Goal: Task Accomplishment & Management: Complete application form

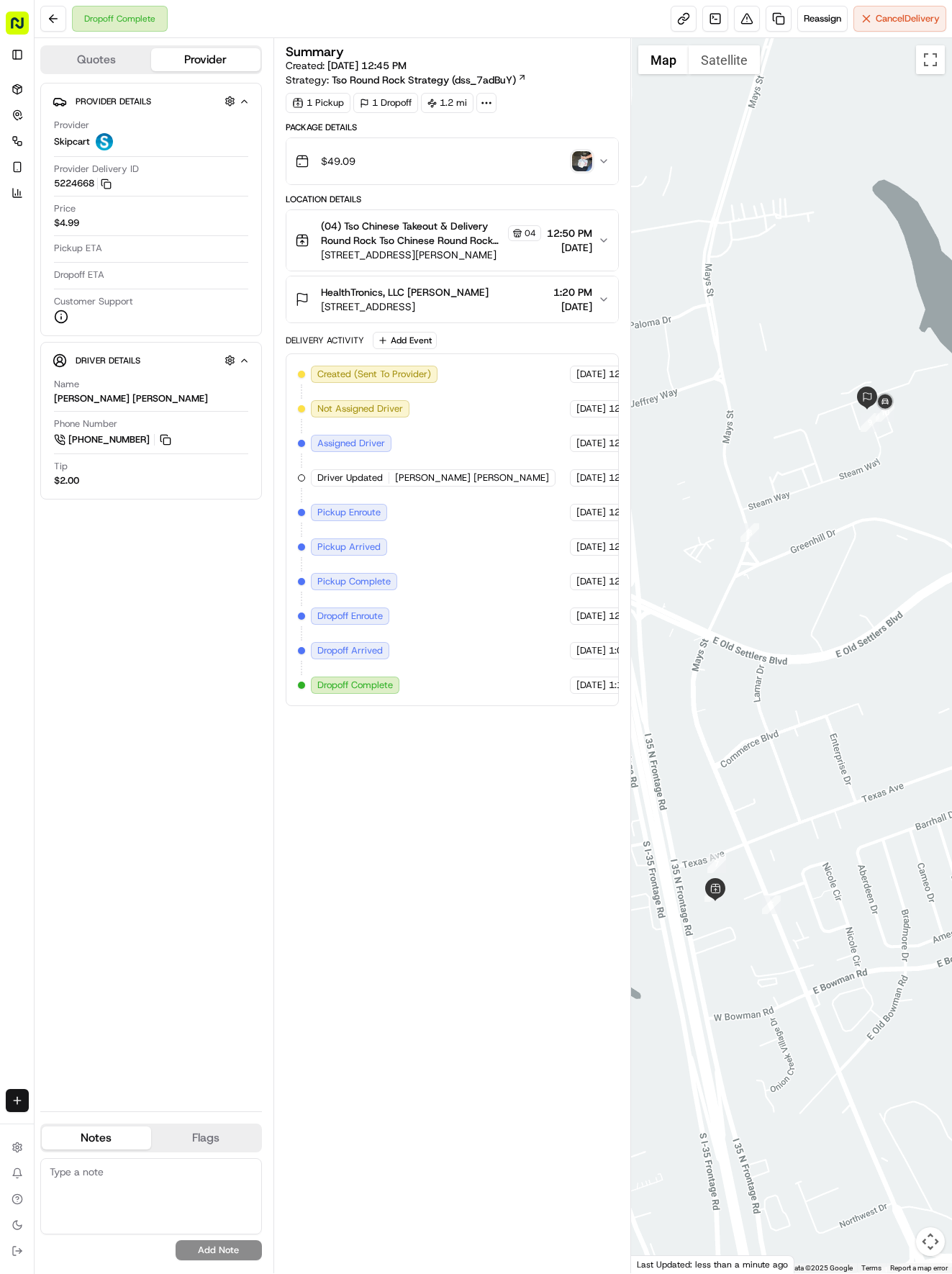
click at [23, 1100] on html "Tso Chinese 04 Round Rock [EMAIL_ADDRESS][DOMAIN_NAME] Toggle Sidebar Deliverie…" at bounding box center [476, 637] width 952 height 1274
click at [78, 1127] on link "Delivery" at bounding box center [112, 1127] width 154 height 26
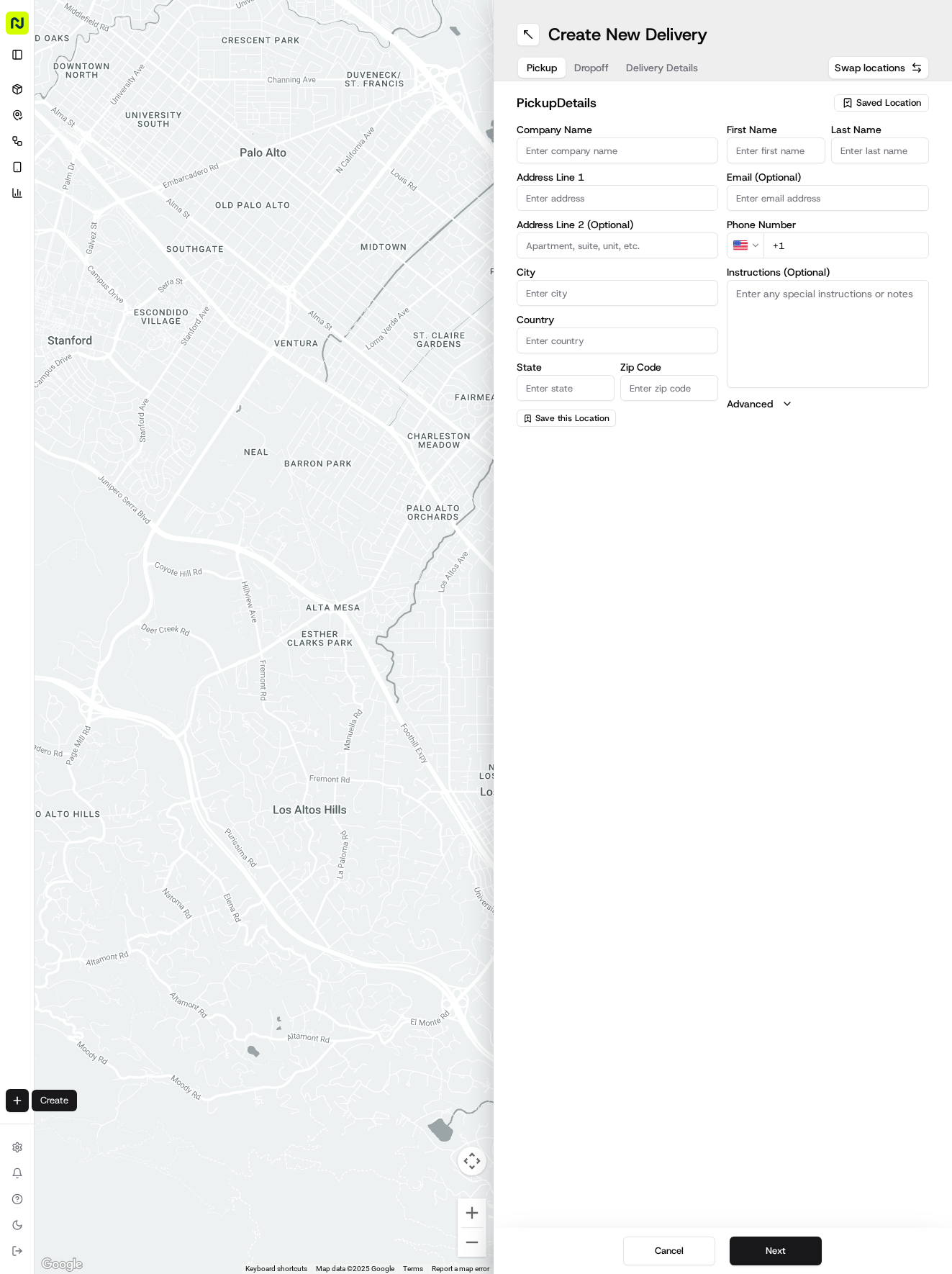
click at [874, 95] on div "Saved Location" at bounding box center [881, 103] width 95 height 17
click at [863, 153] on span "(04) Tso Chinese Takeout & Delivery Round Rock (04)" at bounding box center [858, 163] width 177 height 26
type input "(04) Tso Chinese Takeout & Delivery Round Rock"
type input "2000 N [PERSON_NAME] St"
type input "Ste 108"
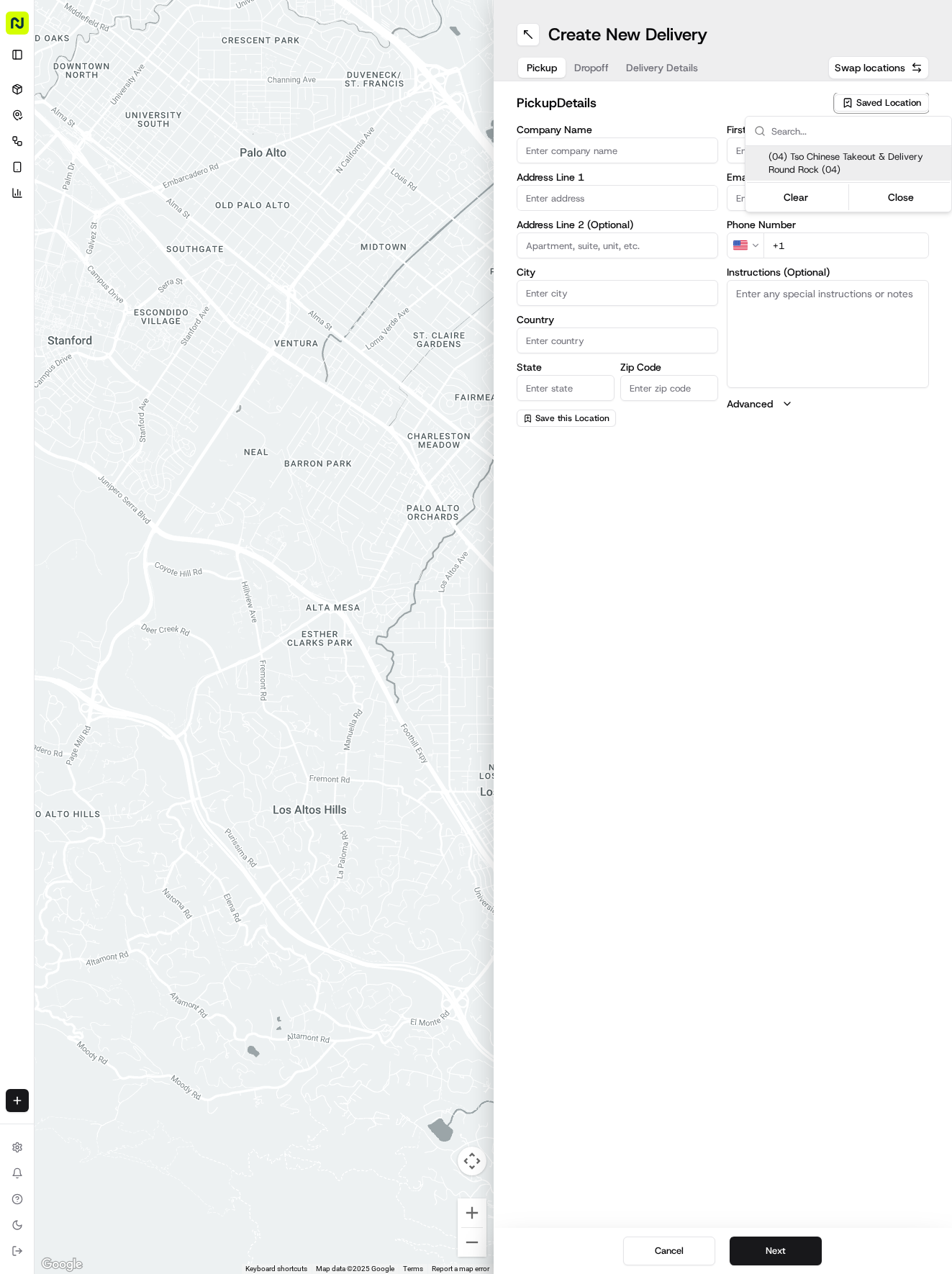
type input "Round Rock"
type input "US"
type input "[GEOGRAPHIC_DATA]"
type input "78664"
type input "Tso Chinese"
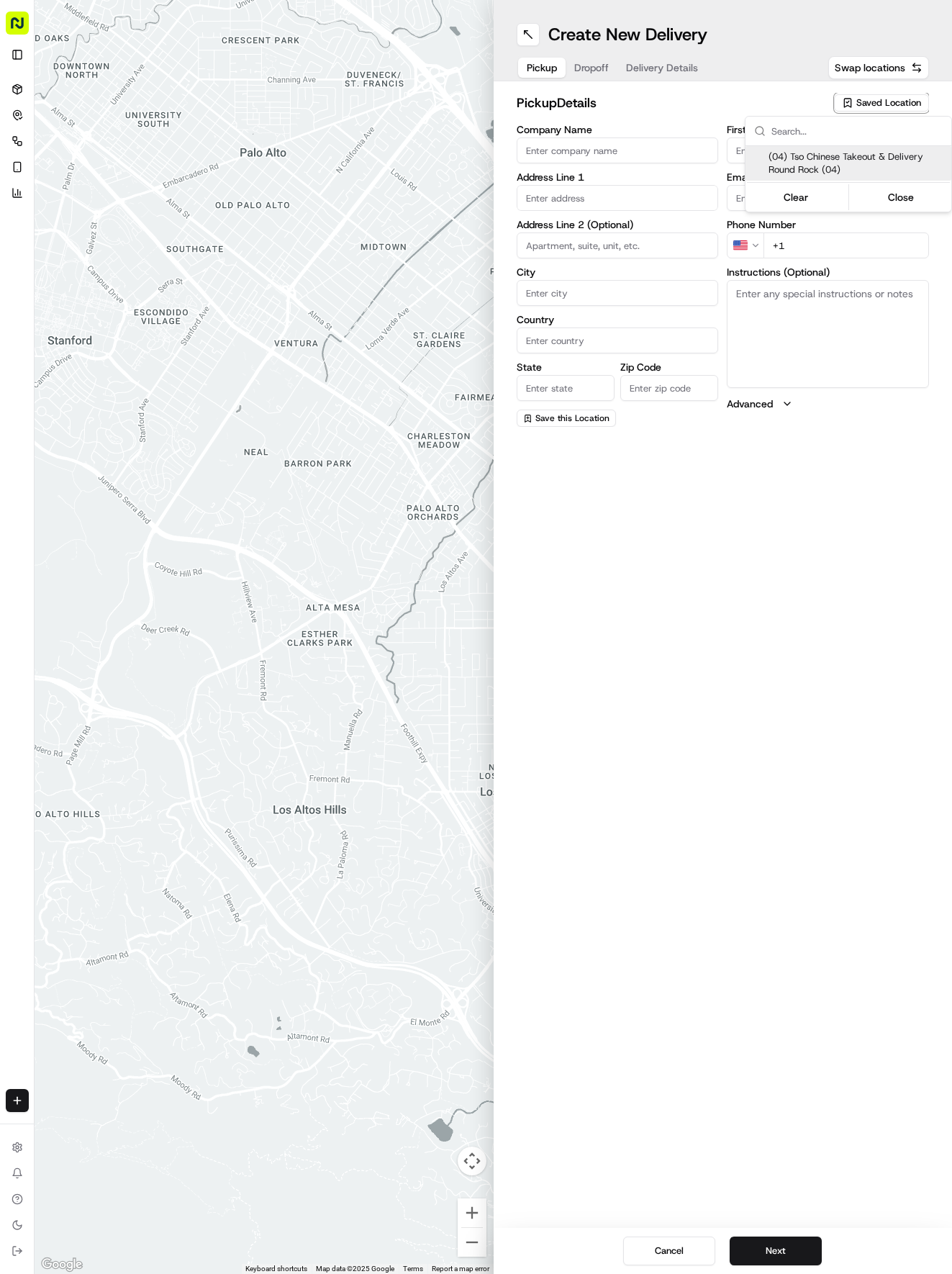
type input "Round Rock Manager"
type input "[EMAIL_ADDRESS][DOMAIN_NAME]"
type input "[PHONE_NUMBER]"
type textarea "Submit a picture displaying address & food as Proof of Delivery. Envía una foto…"
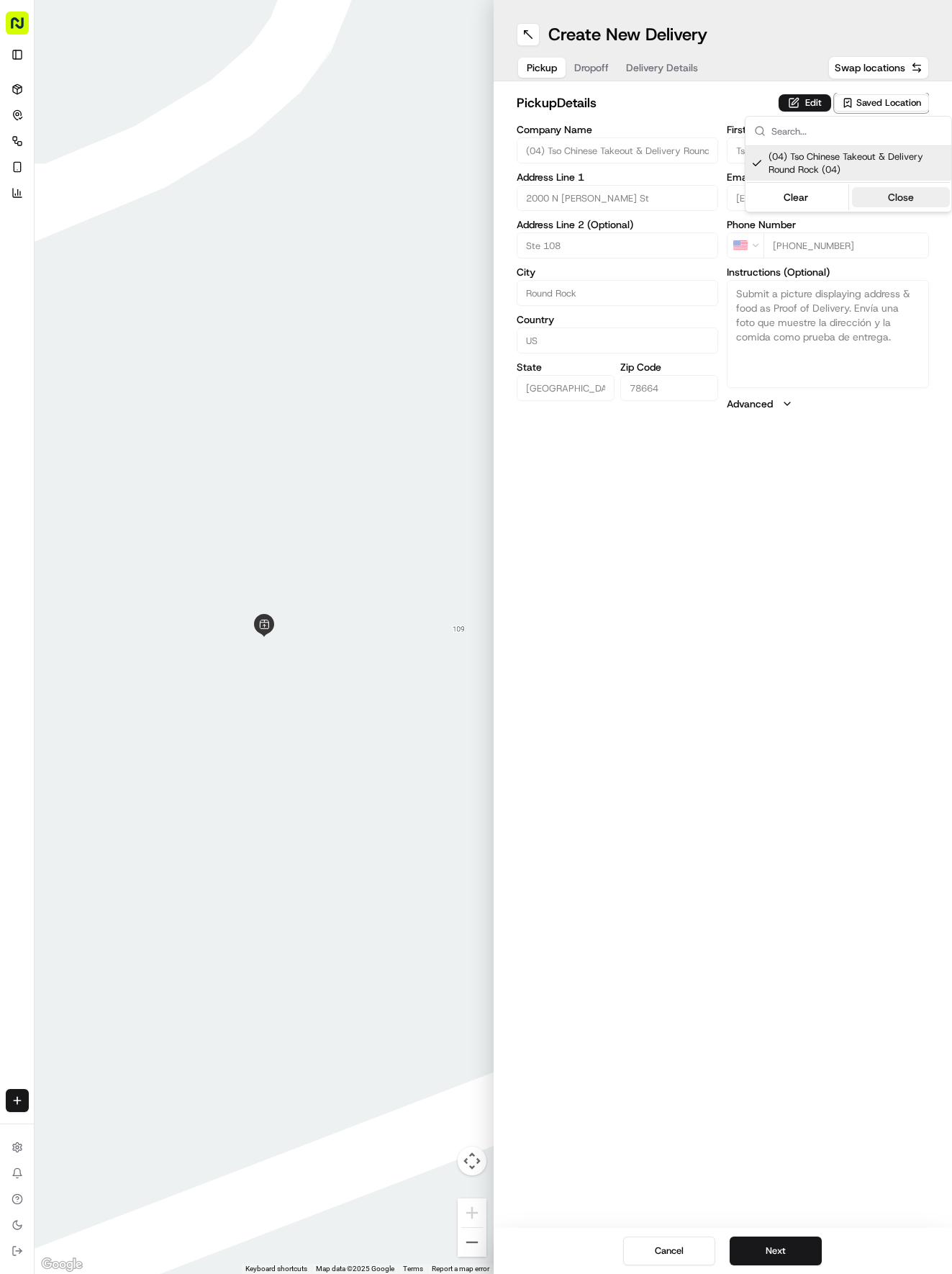
click at [881, 193] on button "Close" at bounding box center [901, 197] width 98 height 21
click at [775, 1257] on button "Next" at bounding box center [776, 1250] width 92 height 29
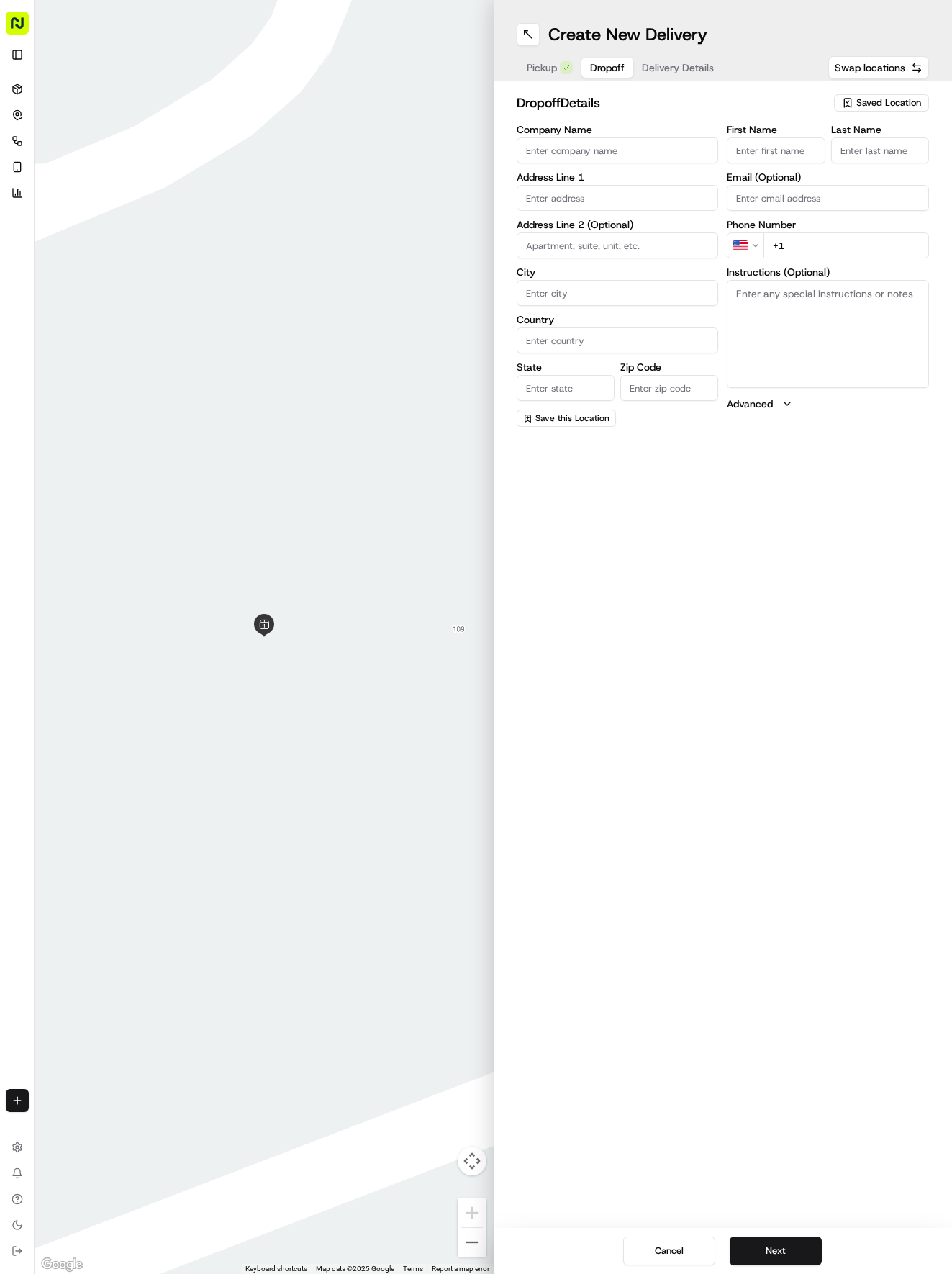
click at [800, 147] on input "First Name" at bounding box center [776, 150] width 98 height 26
type input "[PERSON_NAME]"
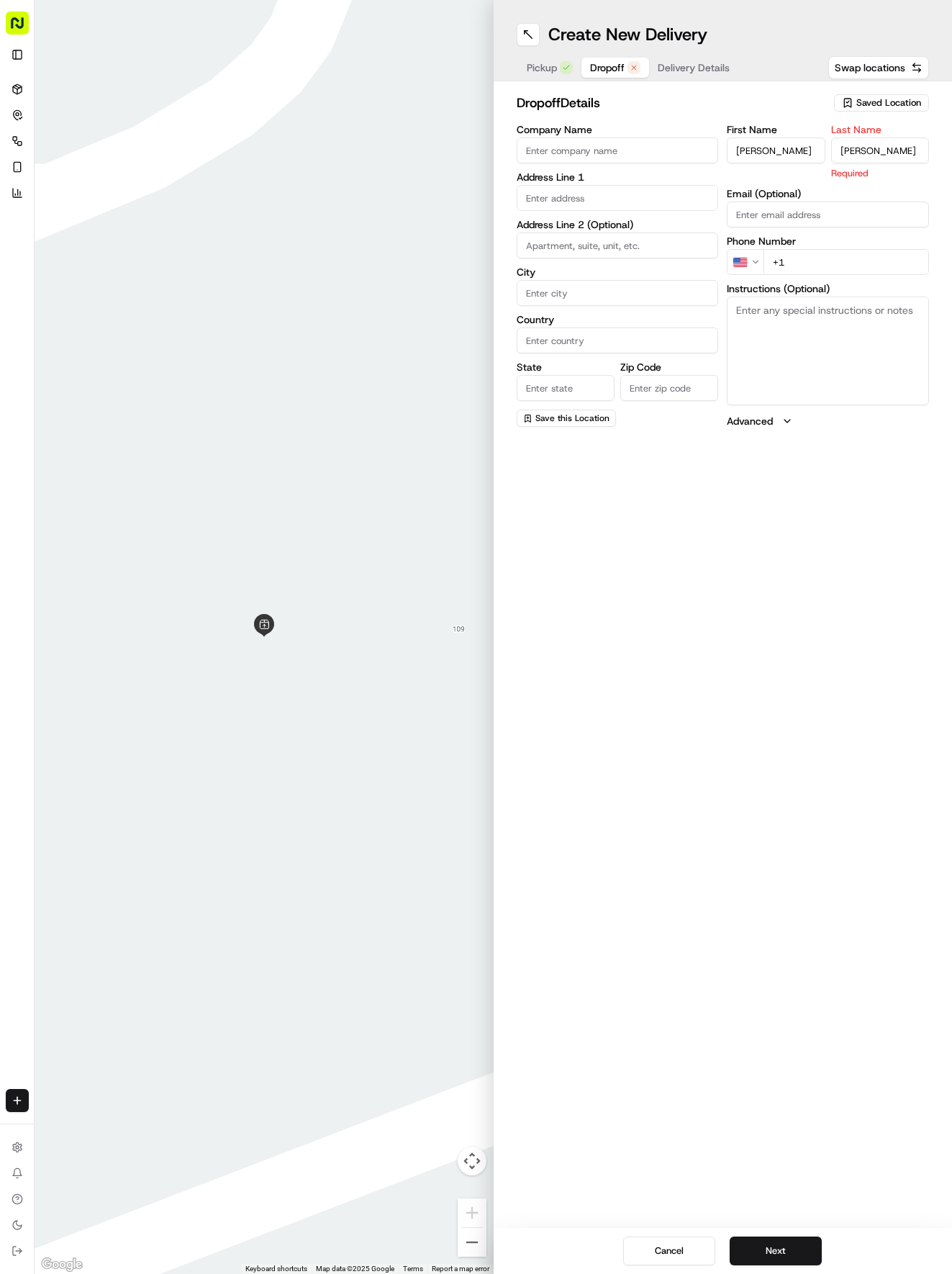
type input "[PERSON_NAME]"
click at [840, 266] on div "First Name [PERSON_NAME] Last Name [PERSON_NAME] Email (Optional) Phone Number …" at bounding box center [828, 276] width 202 height 302
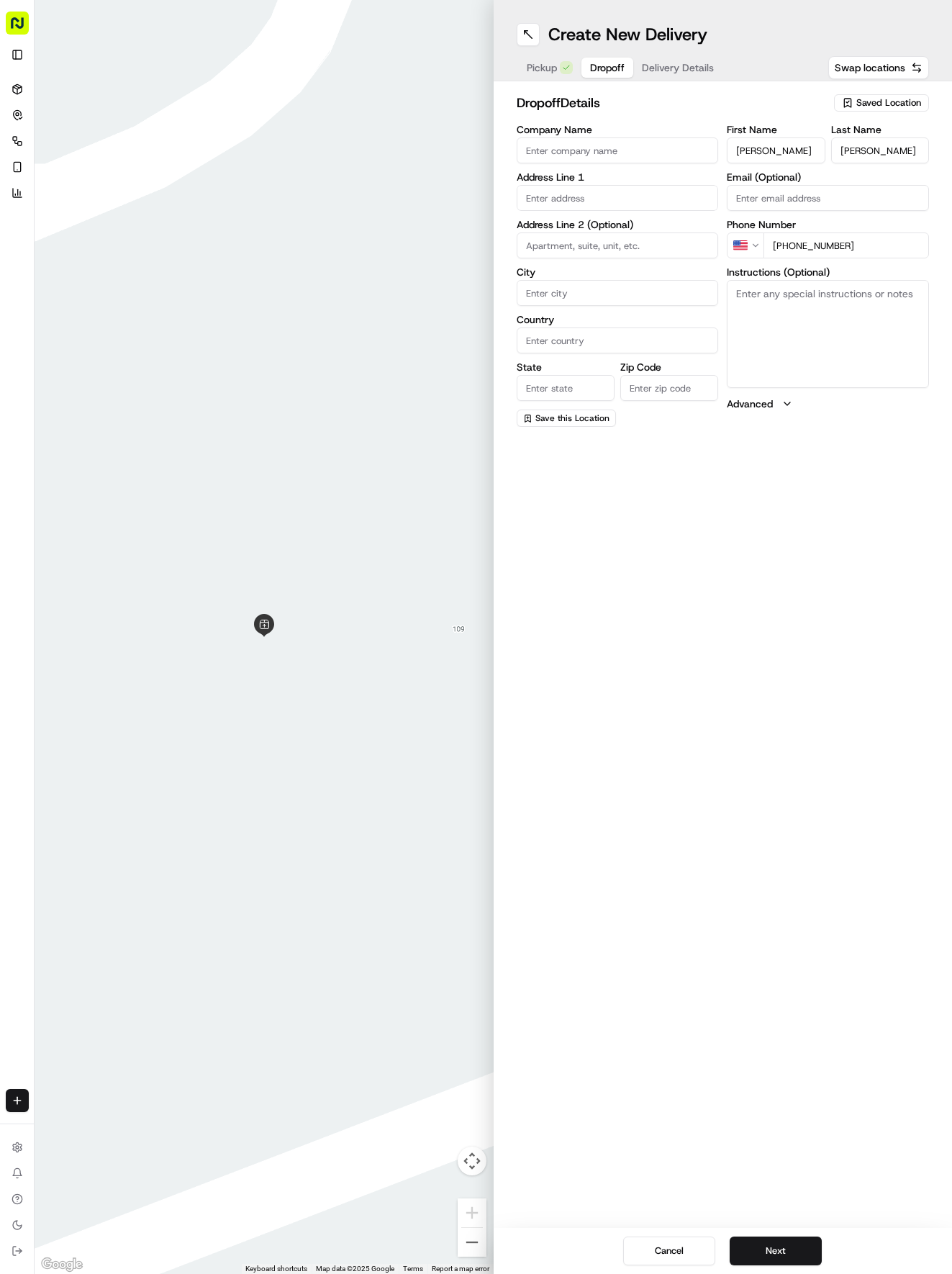
type input "[PHONE_NUMBER]"
click at [563, 252] on input at bounding box center [618, 245] width 202 height 26
type input "2426"
click at [802, 342] on textarea "Instructions (Optional)" at bounding box center [828, 334] width 202 height 108
paste textarea "Apartment is accessed via [GEOGRAPHIC_DATA] Please drive up to the 4th floor"
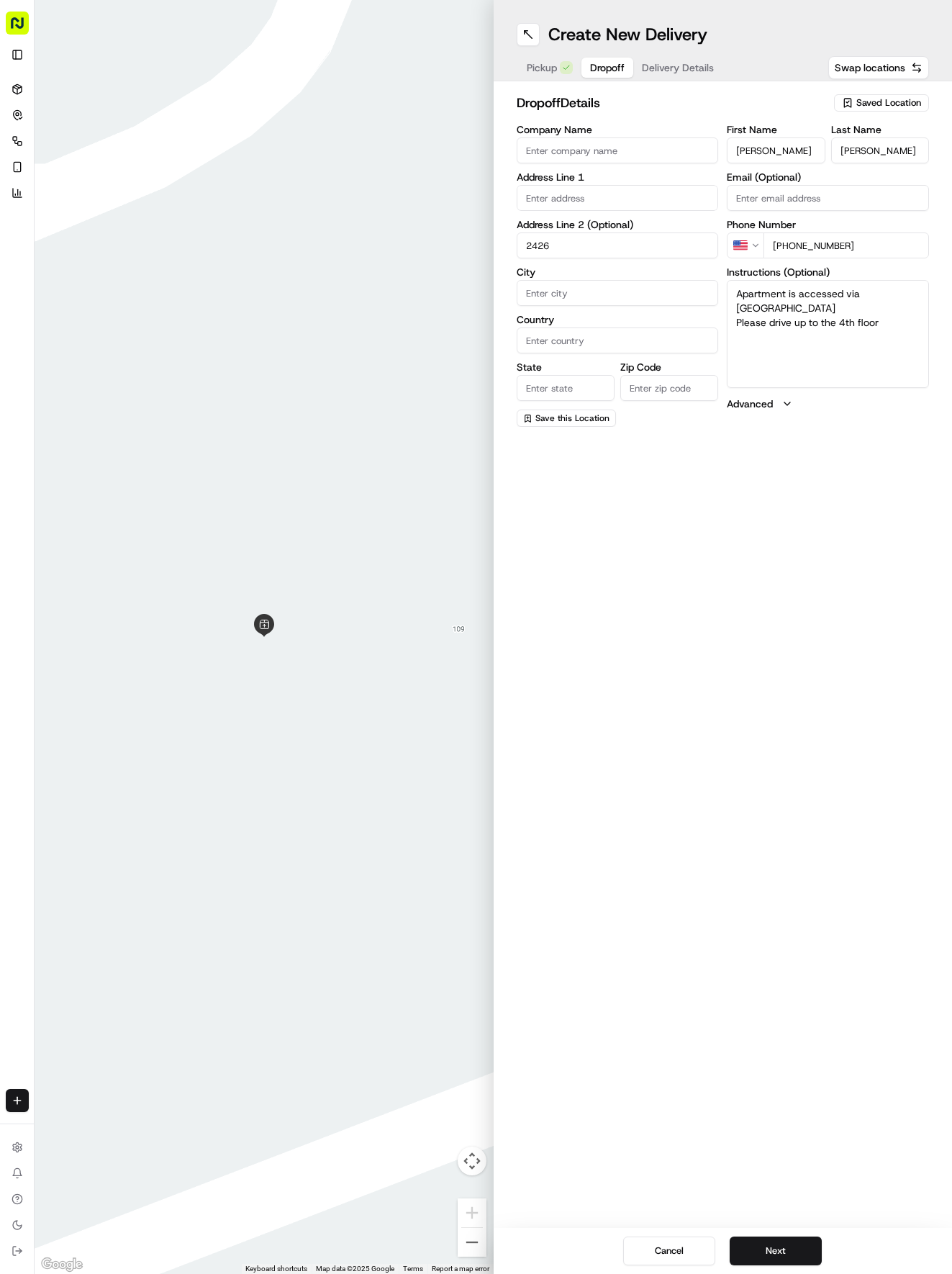
type textarea "Apartment is accessed via [GEOGRAPHIC_DATA] Please drive up to the 4th floor"
click at [556, 200] on input "text" at bounding box center [618, 198] width 202 height 26
click at [564, 225] on div "[STREET_ADDRESS]" at bounding box center [618, 228] width 195 height 21
type input "[STREET_ADDRESS]"
type input "Round Rock"
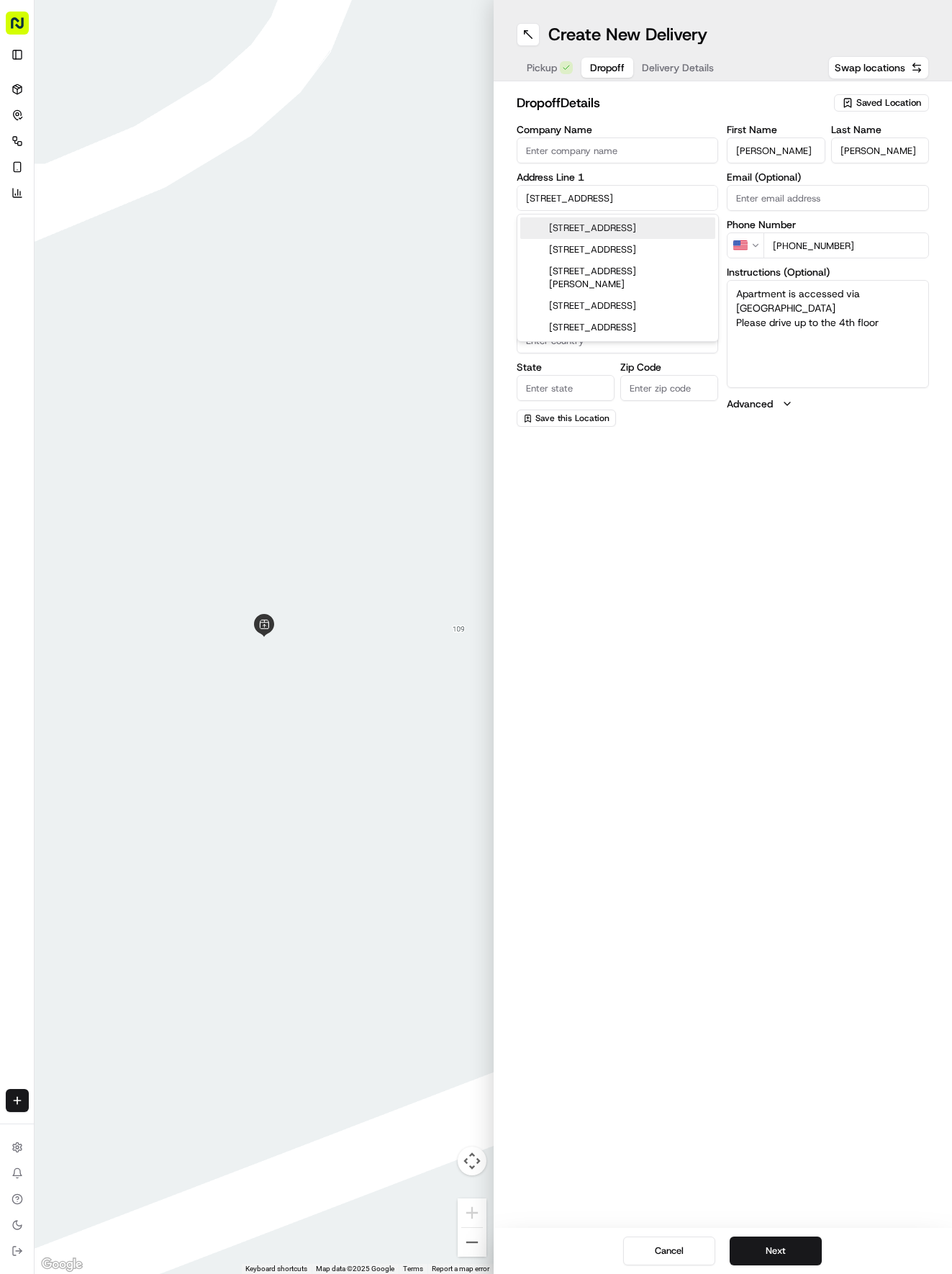
type input "[GEOGRAPHIC_DATA]"
type input "78681"
type input "[STREET_ADDRESS]"
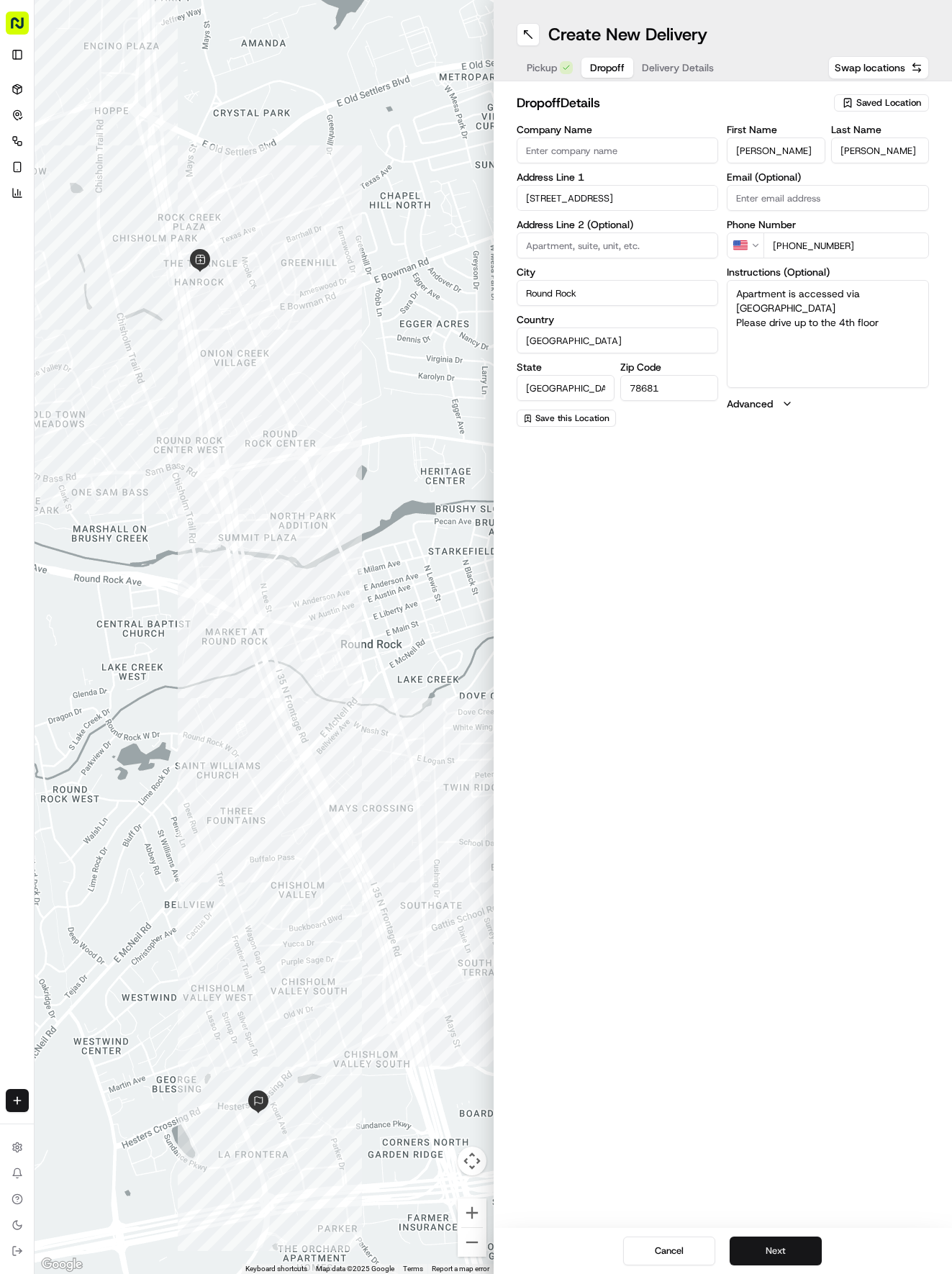
click at [802, 1251] on button "Next" at bounding box center [776, 1250] width 92 height 29
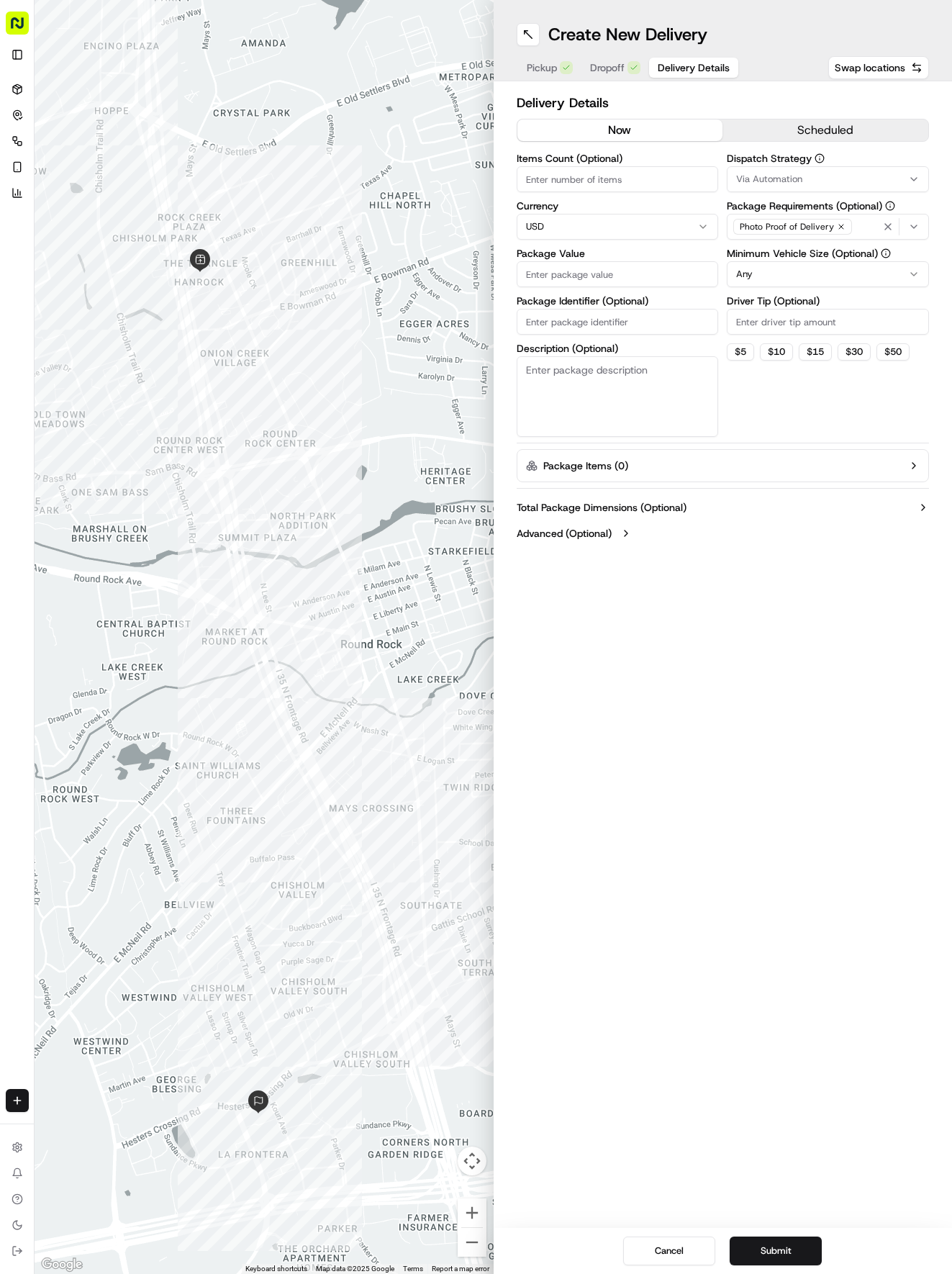
click at [863, 174] on div "Via Automation" at bounding box center [828, 179] width 195 height 13
click at [871, 254] on span "Tso Round Rock Strategy" at bounding box center [840, 258] width 177 height 13
click at [884, 279] on button "Close" at bounding box center [883, 285] width 98 height 21
click at [848, 269] on html "Tso Chinese 04 Round Rock [EMAIL_ADDRESS][DOMAIN_NAME] Toggle Sidebar Deliverie…" at bounding box center [476, 637] width 952 height 1274
click at [859, 327] on input "Driver Tip (Optional)" at bounding box center [828, 322] width 202 height 26
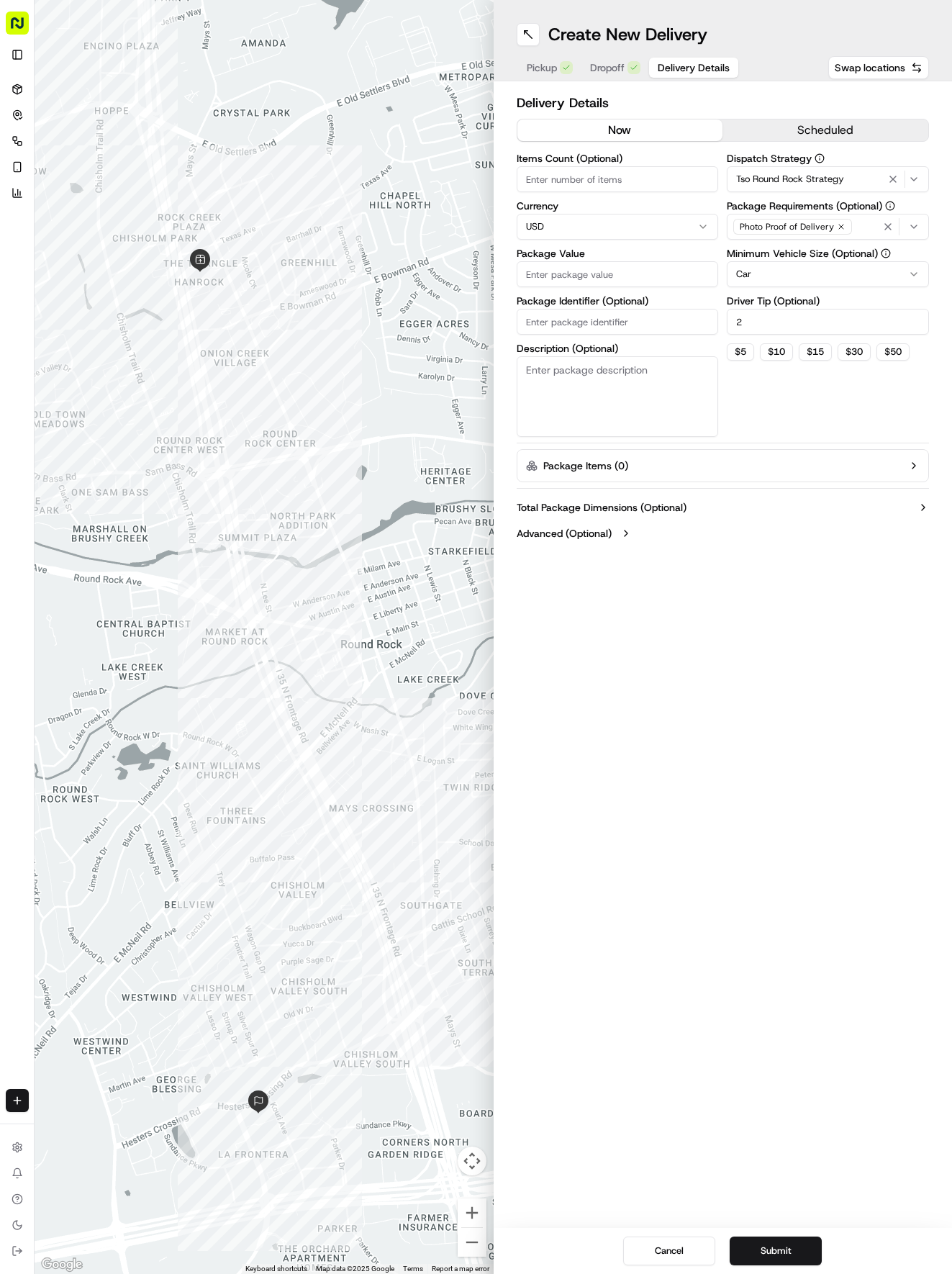
type input "2"
click at [653, 265] on input "Package Value" at bounding box center [618, 274] width 202 height 26
type input "38.86"
click at [576, 321] on input "Package Identifier (Optional)" at bounding box center [618, 322] width 202 height 26
paste input "GGMMLPR"
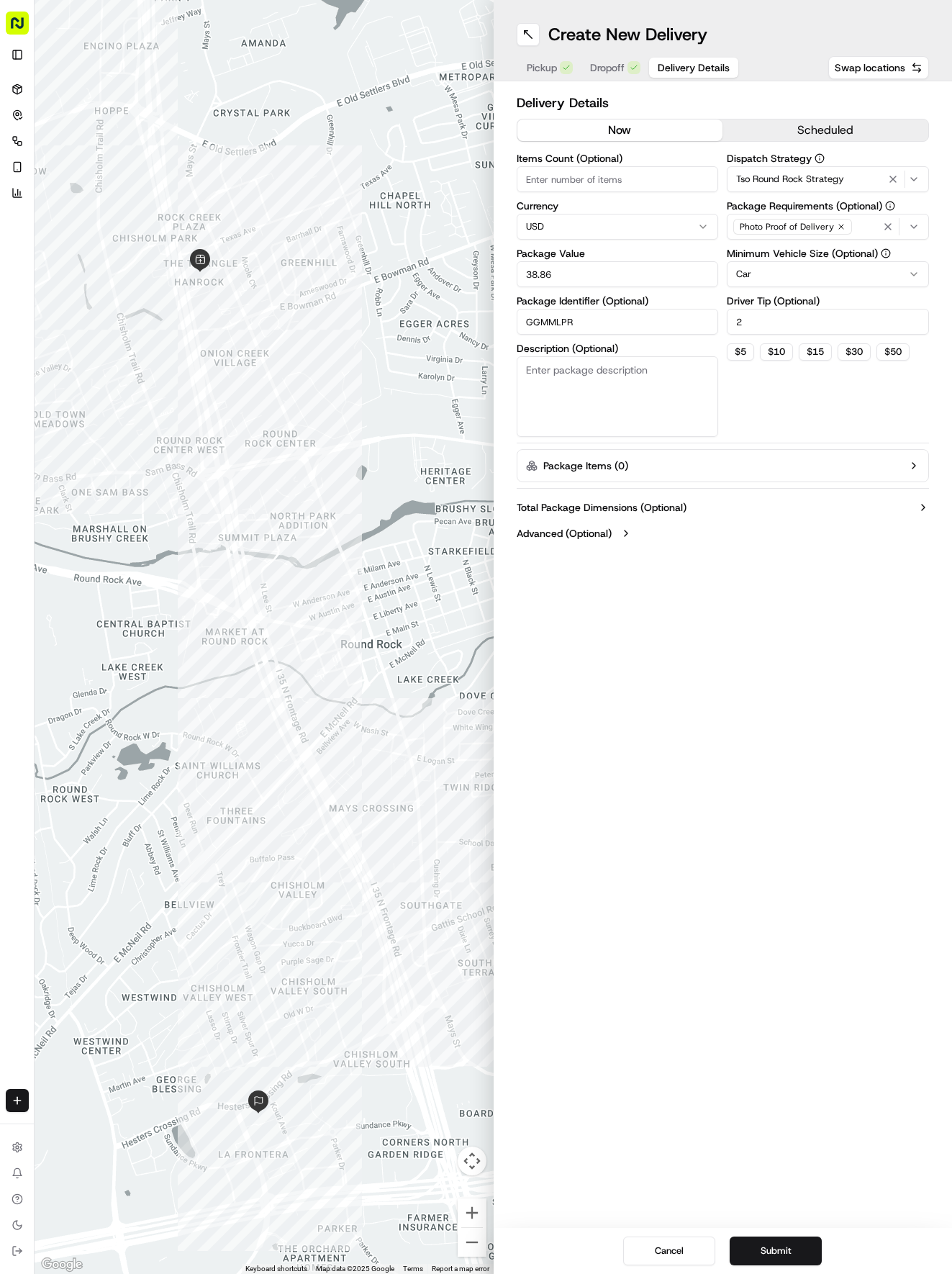
type input "GGMMLPR"
click at [16, 89] on icon at bounding box center [17, 88] width 9 height 2
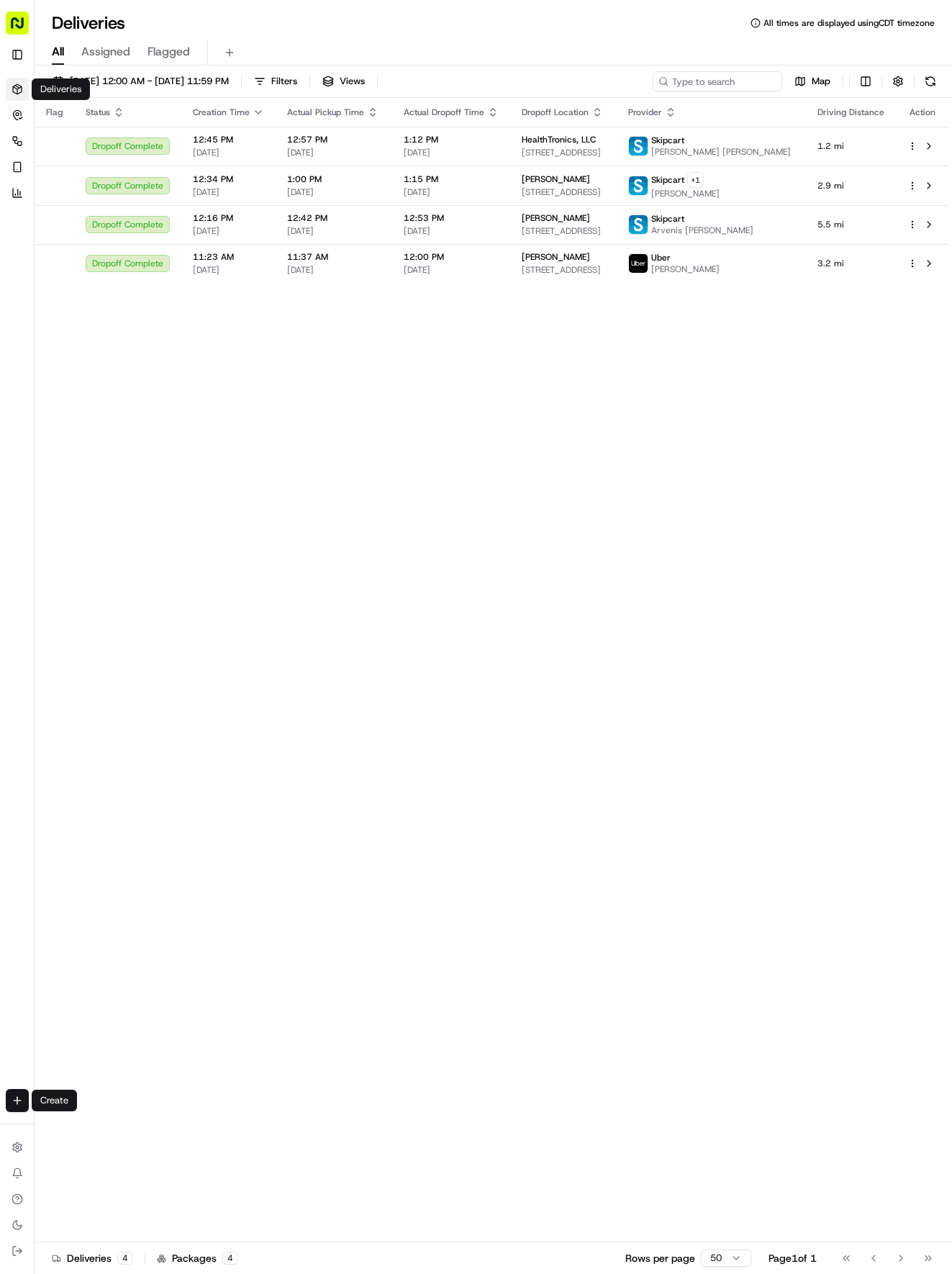
click at [26, 1096] on html "Tso Chinese 04 Round Rock [EMAIL_ADDRESS][DOMAIN_NAME] Toggle Sidebar Deliverie…" at bounding box center [476, 637] width 952 height 1274
click at [88, 1125] on link "Delivery" at bounding box center [112, 1127] width 154 height 26
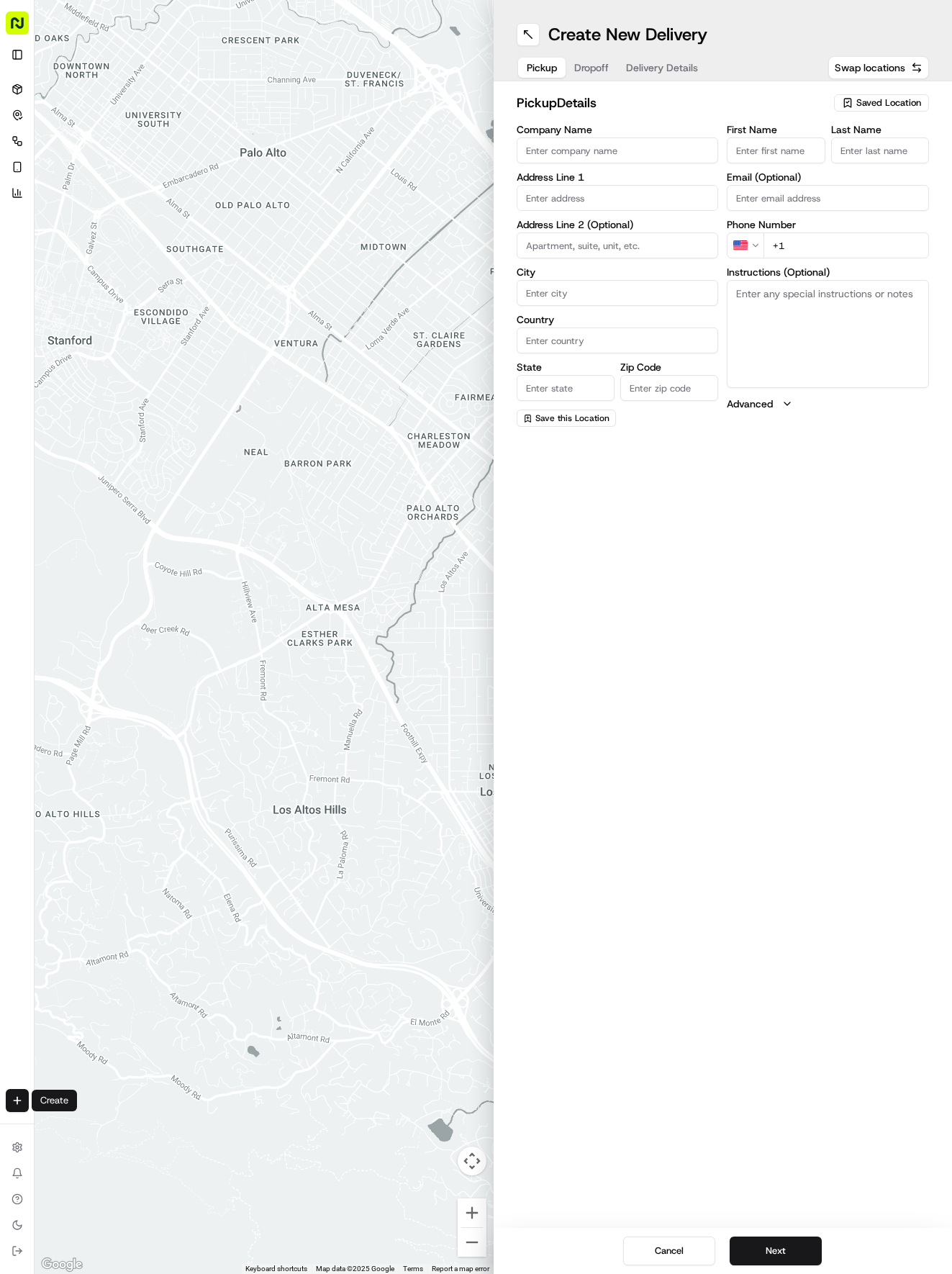
click at [855, 97] on div "Saved Location" at bounding box center [881, 103] width 95 height 17
click at [831, 154] on span "(04) Tso Chinese Takeout & Delivery Round Rock (04)" at bounding box center [858, 163] width 177 height 26
type input "(04) Tso Chinese Takeout & Delivery Round Rock"
type input "2000 N [PERSON_NAME] St"
type input "Ste 108"
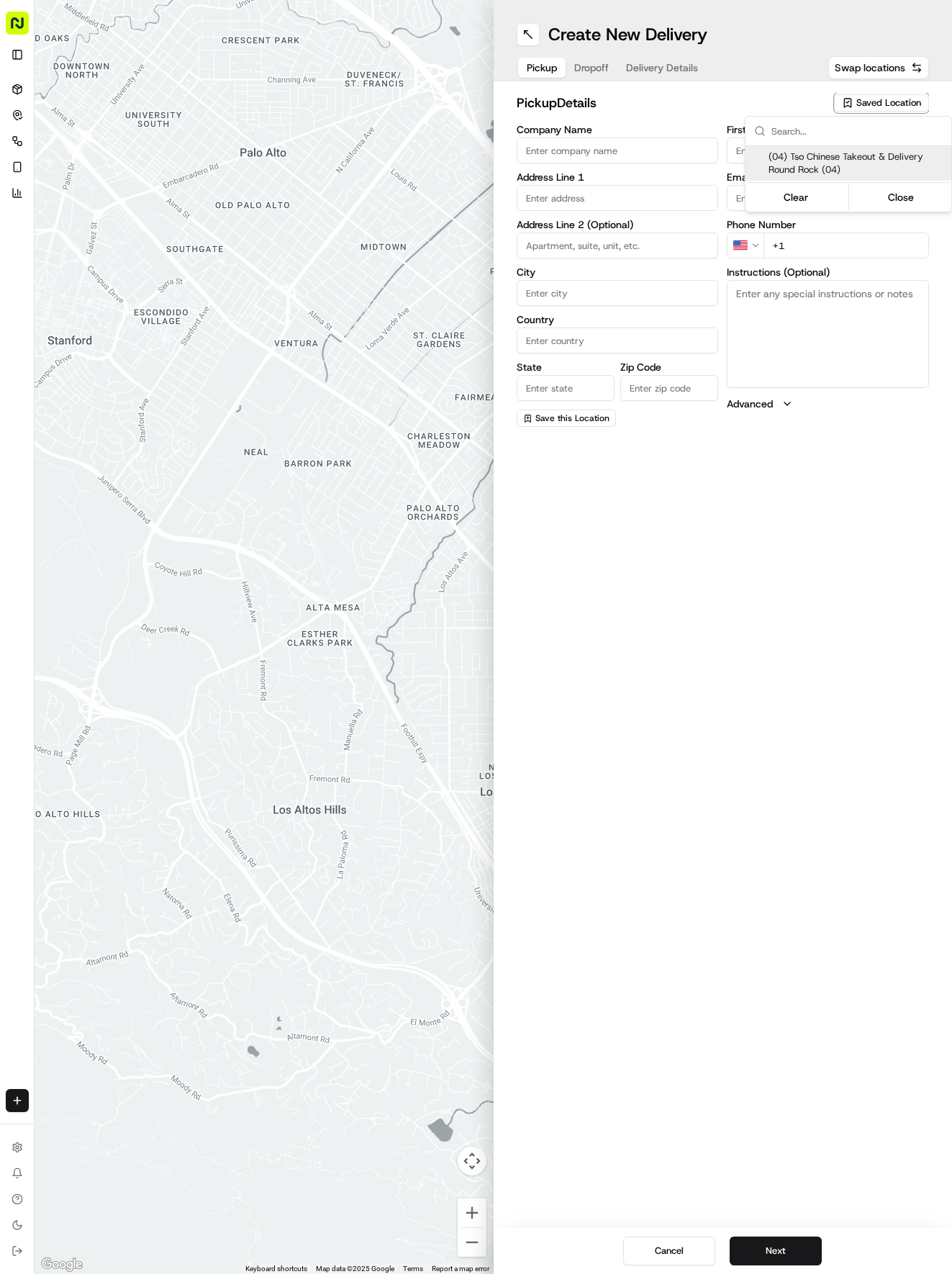
type input "Round Rock"
type input "US"
type input "[GEOGRAPHIC_DATA]"
type input "78664"
type input "Tso Chinese"
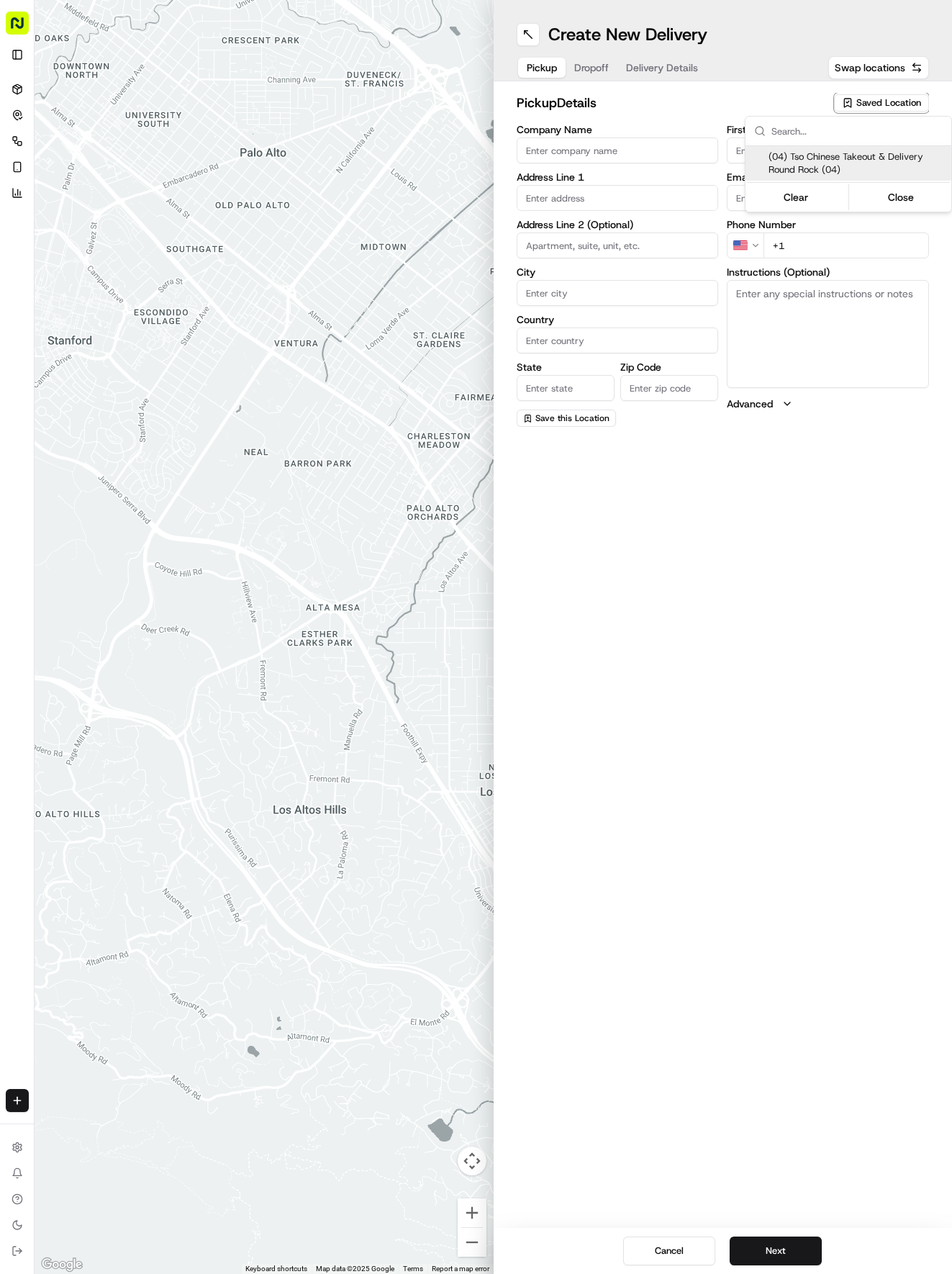
type input "Round Rock Manager"
type input "[EMAIL_ADDRESS][DOMAIN_NAME]"
type input "[PHONE_NUMBER]"
type textarea "Submit a picture displaying address & food as Proof of Delivery. Envía una foto…"
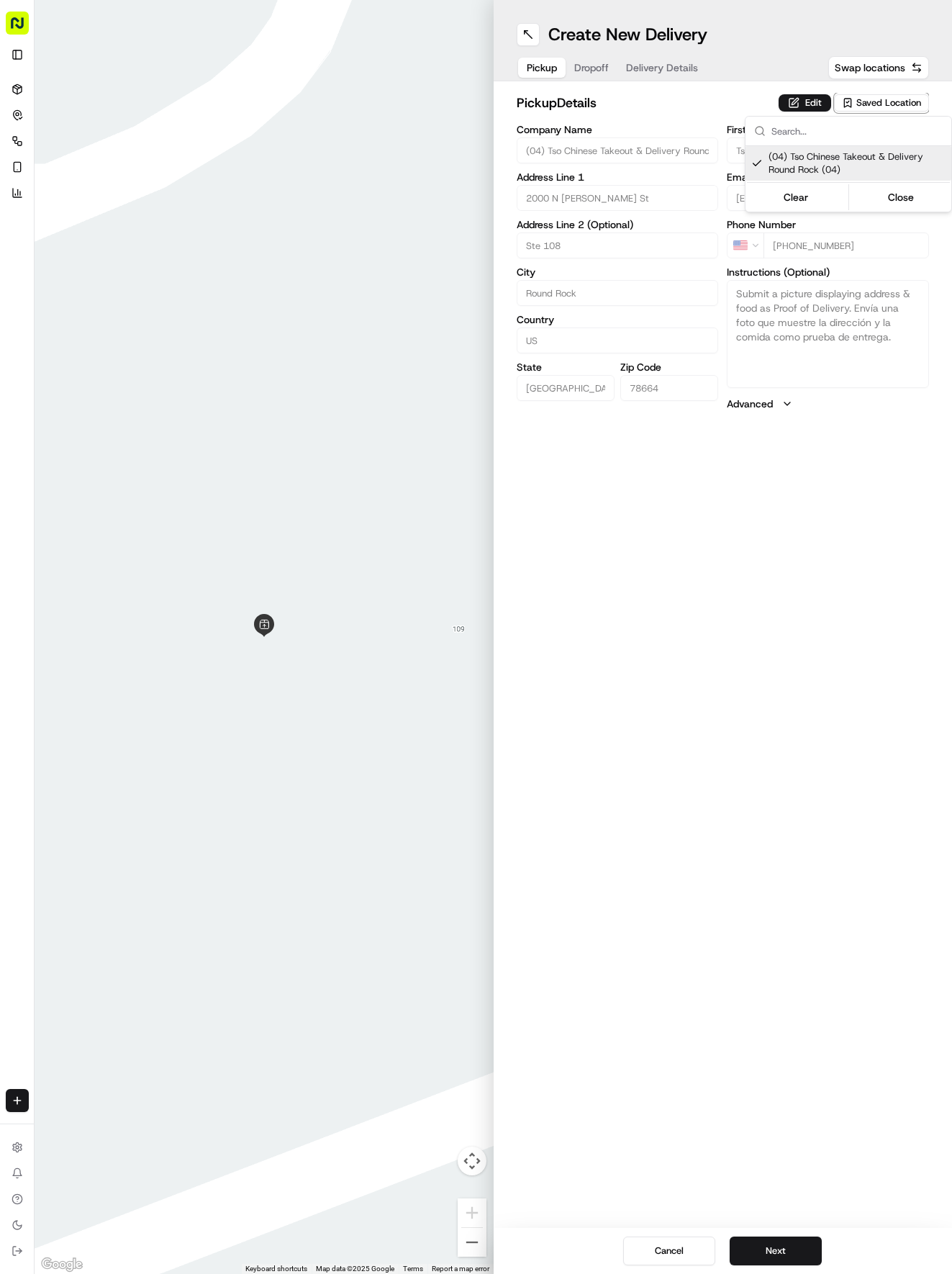
drag, startPoint x: 672, startPoint y: 78, endPoint x: 659, endPoint y: 67, distance: 17.0
click at [670, 78] on html "Tso Chinese 04 Round Rock [EMAIL_ADDRESS][DOMAIN_NAME] Toggle Sidebar Deliverie…" at bounding box center [476, 637] width 952 height 1274
click at [659, 67] on span "Delivery Details" at bounding box center [662, 68] width 72 height 15
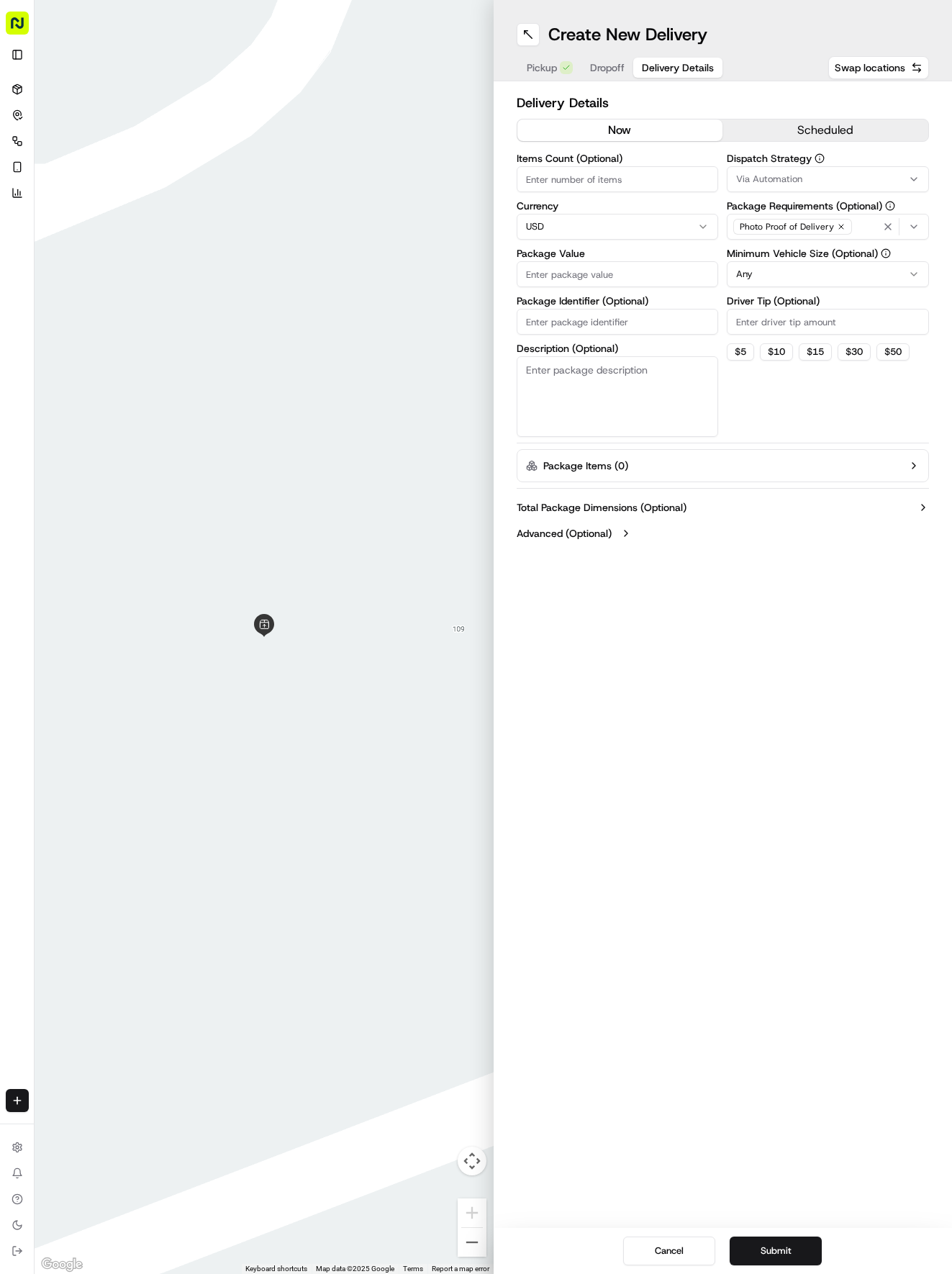
click at [617, 318] on input "Package Identifier (Optional)" at bounding box center [618, 322] width 202 height 26
paste input "GGMMLPR"
type input "GGMMLPR"
click at [603, 67] on span "Dropoff" at bounding box center [607, 68] width 34 height 15
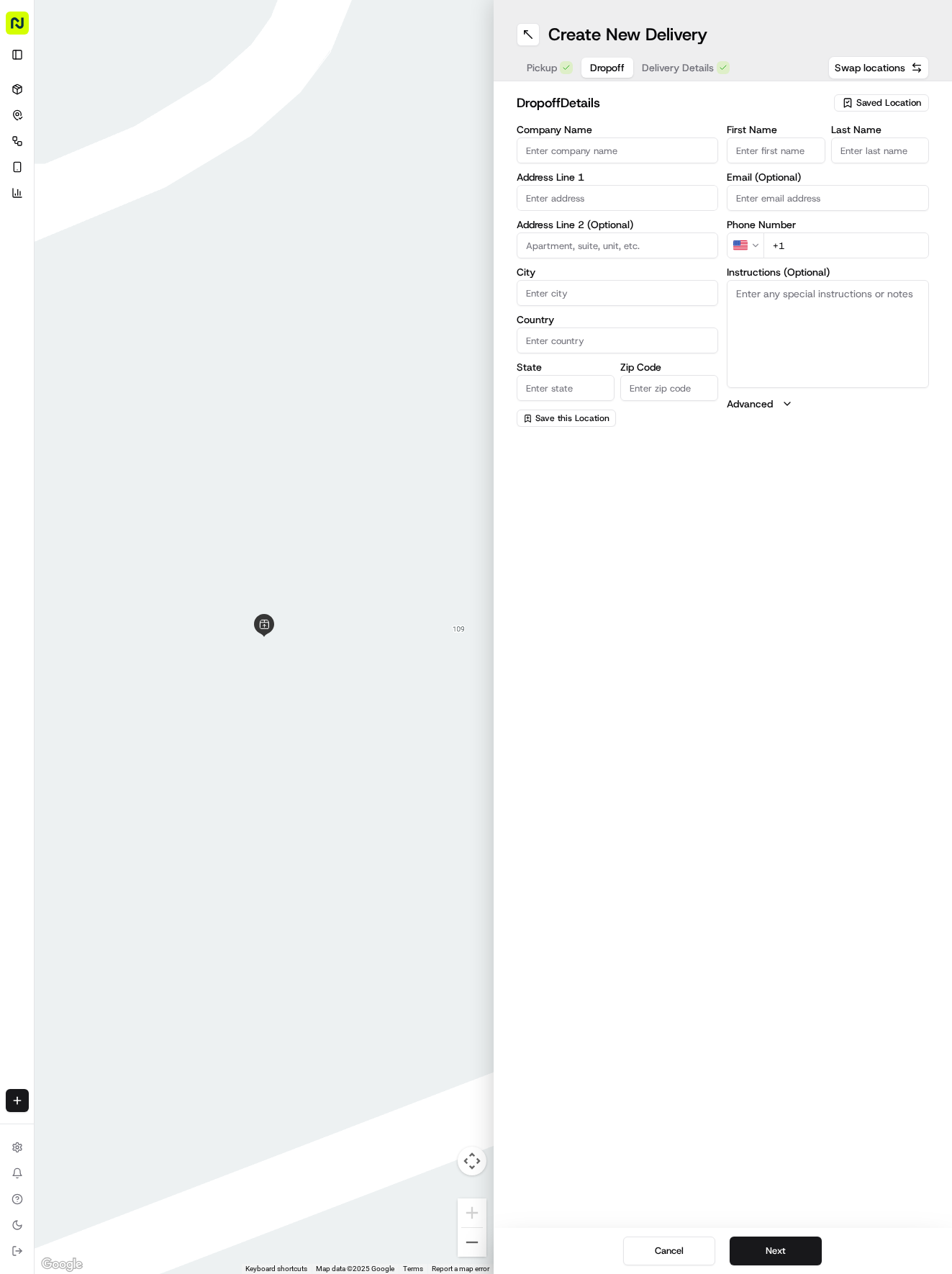
click at [764, 153] on input "First Name" at bounding box center [776, 150] width 98 height 26
type input "[PERSON_NAME]"
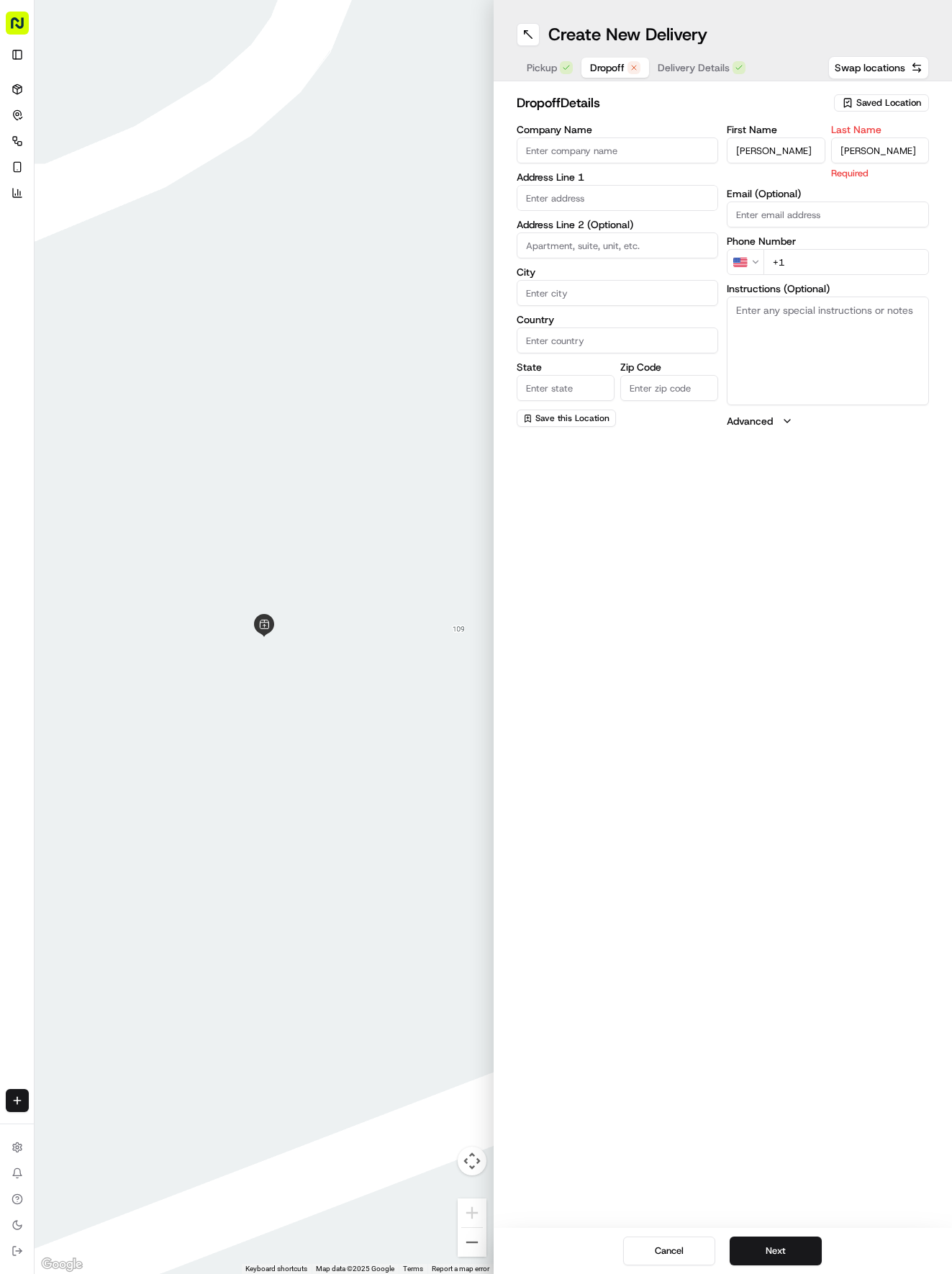
type input "[PERSON_NAME]"
click at [619, 241] on input at bounding box center [618, 245] width 202 height 26
click at [625, 184] on div "Address Line 1" at bounding box center [618, 191] width 202 height 39
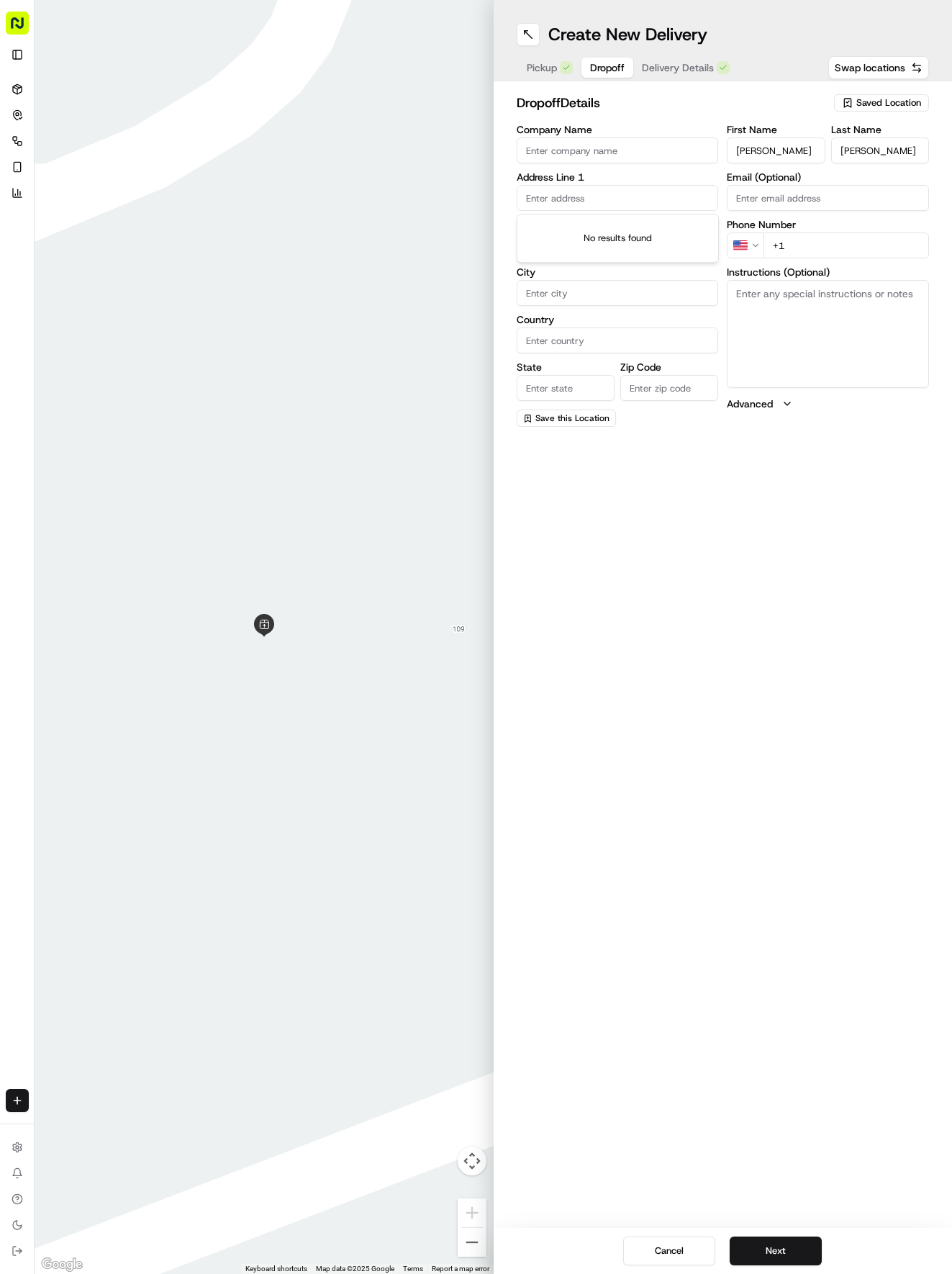
click at [642, 199] on input "text" at bounding box center [618, 198] width 202 height 26
type input "[STREET_ADDRESS]"
type input "Round Rock"
type input "[GEOGRAPHIC_DATA]"
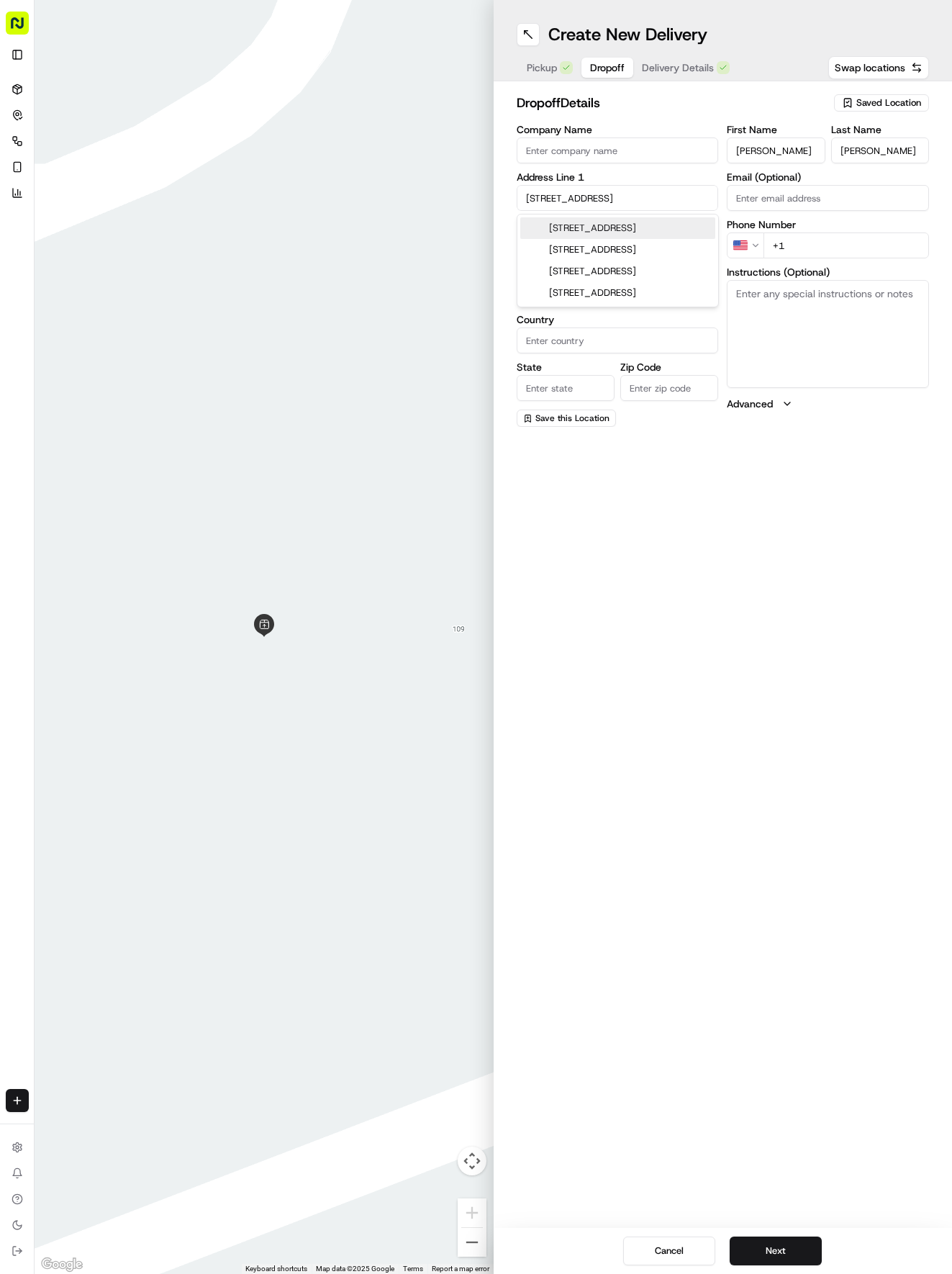
type input "78681"
type input "[STREET_ADDRESS]"
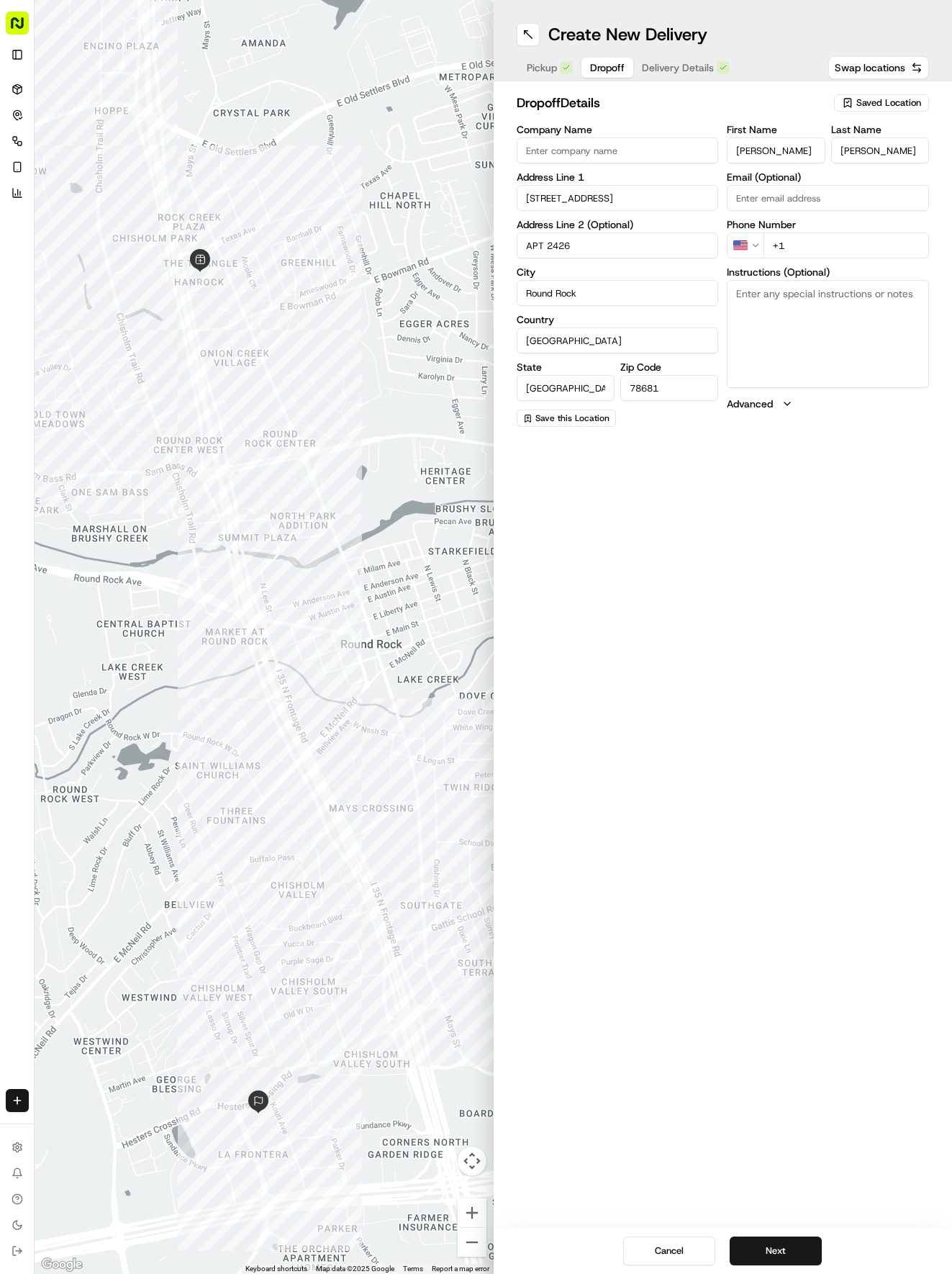
type input "APT 2426"
click at [829, 252] on input "+1" at bounding box center [846, 245] width 166 height 26
type input "[PHONE_NUMBER]"
click at [865, 325] on textarea "Instructions (Optional)" at bounding box center [828, 334] width 202 height 108
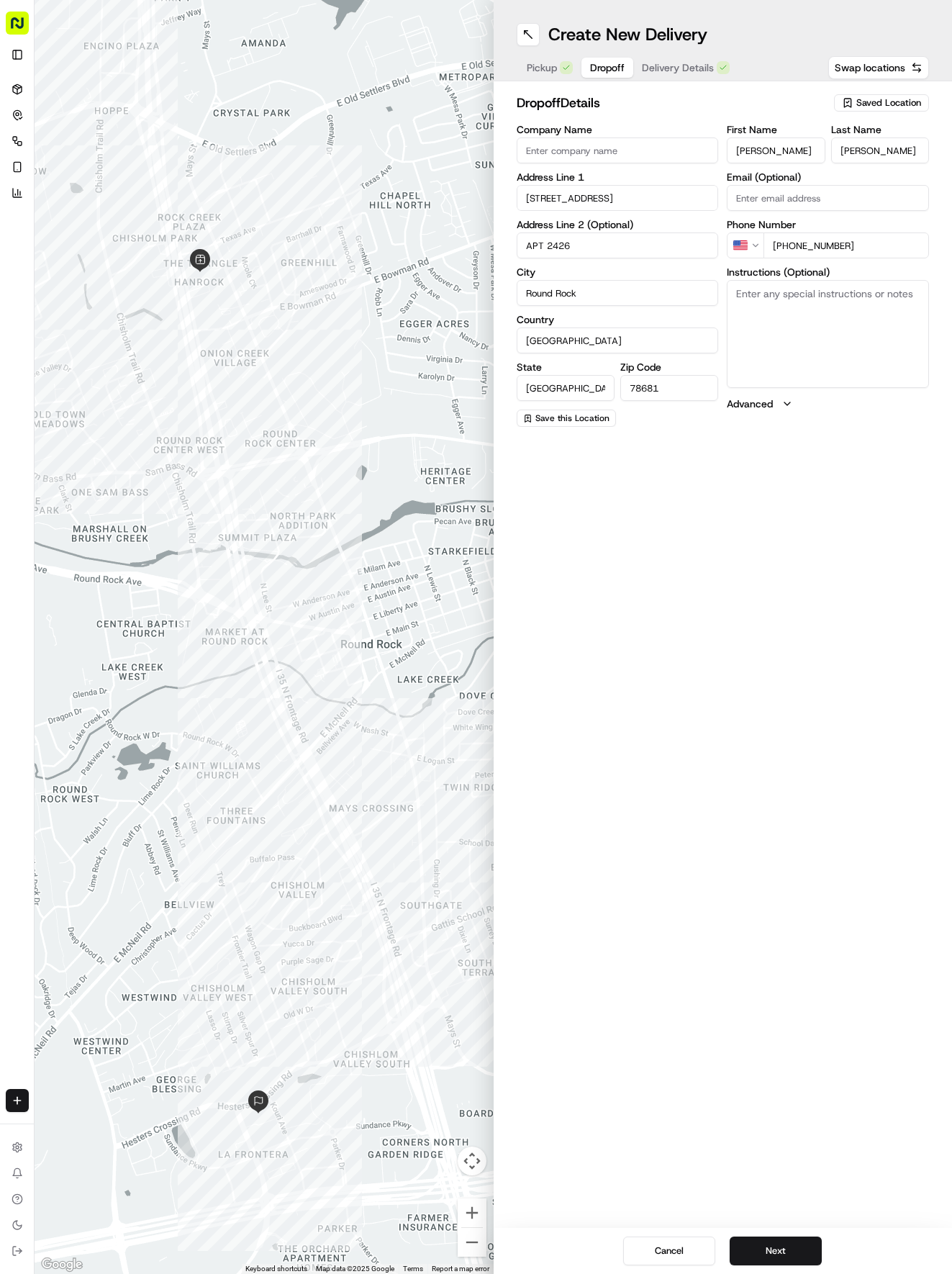
paste textarea "Apartment is accessed via [GEOGRAPHIC_DATA] Please drive up to the 4th floor"
type textarea "Apartment is accessed via [GEOGRAPHIC_DATA] Please drive up to the 4th floor"
click at [682, 52] on div "Create New Delivery Pickup Dropoff Delivery Details Swap locations" at bounding box center [723, 40] width 459 height 81
click at [681, 63] on span "Delivery Details" at bounding box center [678, 68] width 72 height 15
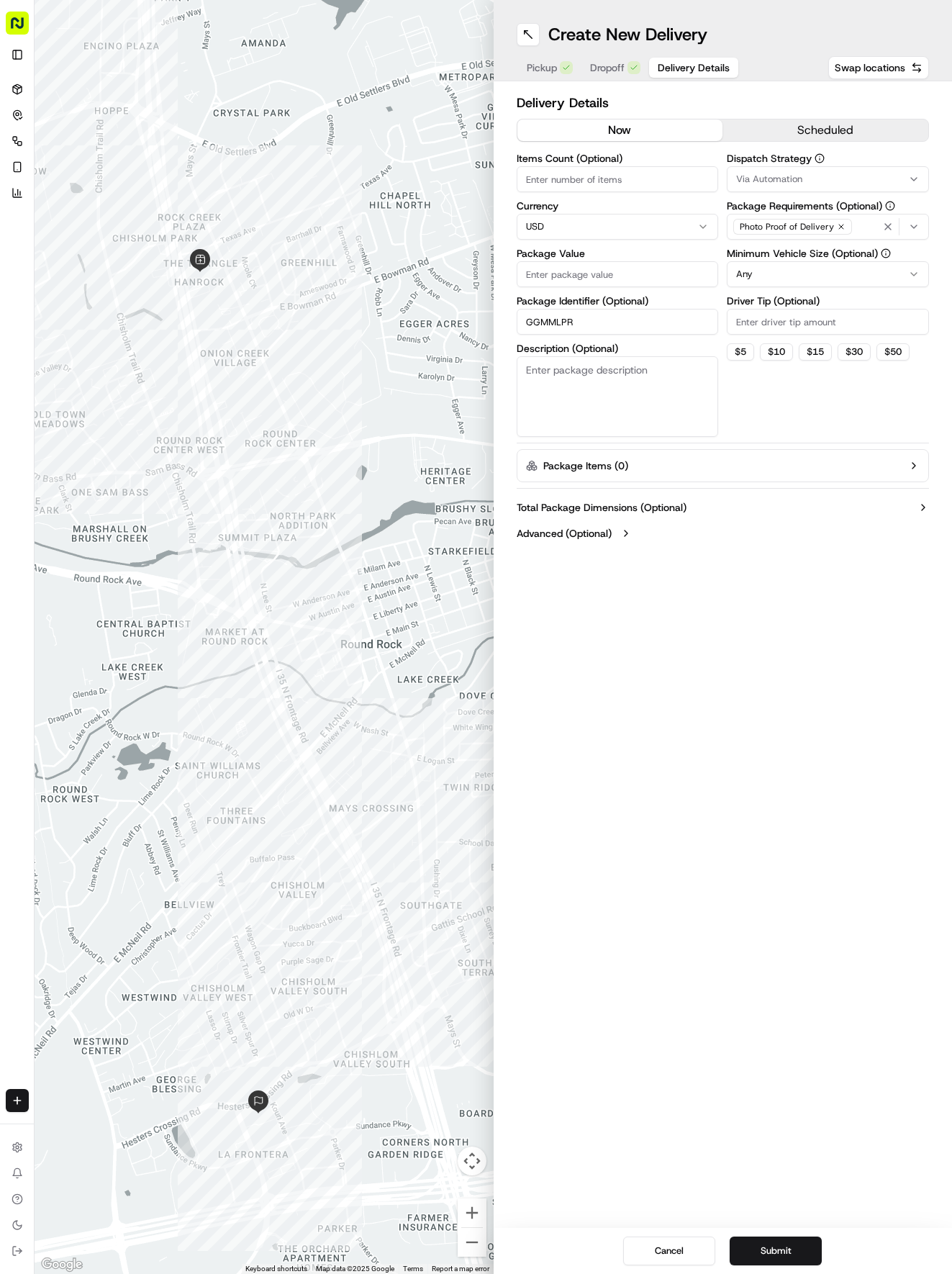
click at [599, 275] on input "Package Value" at bounding box center [618, 274] width 202 height 26
type input "2"
type input "38.86"
click at [757, 178] on button "Via Automation" at bounding box center [828, 180] width 202 height 26
drag, startPoint x: 760, startPoint y: 265, endPoint x: 764, endPoint y: 307, distance: 42.2
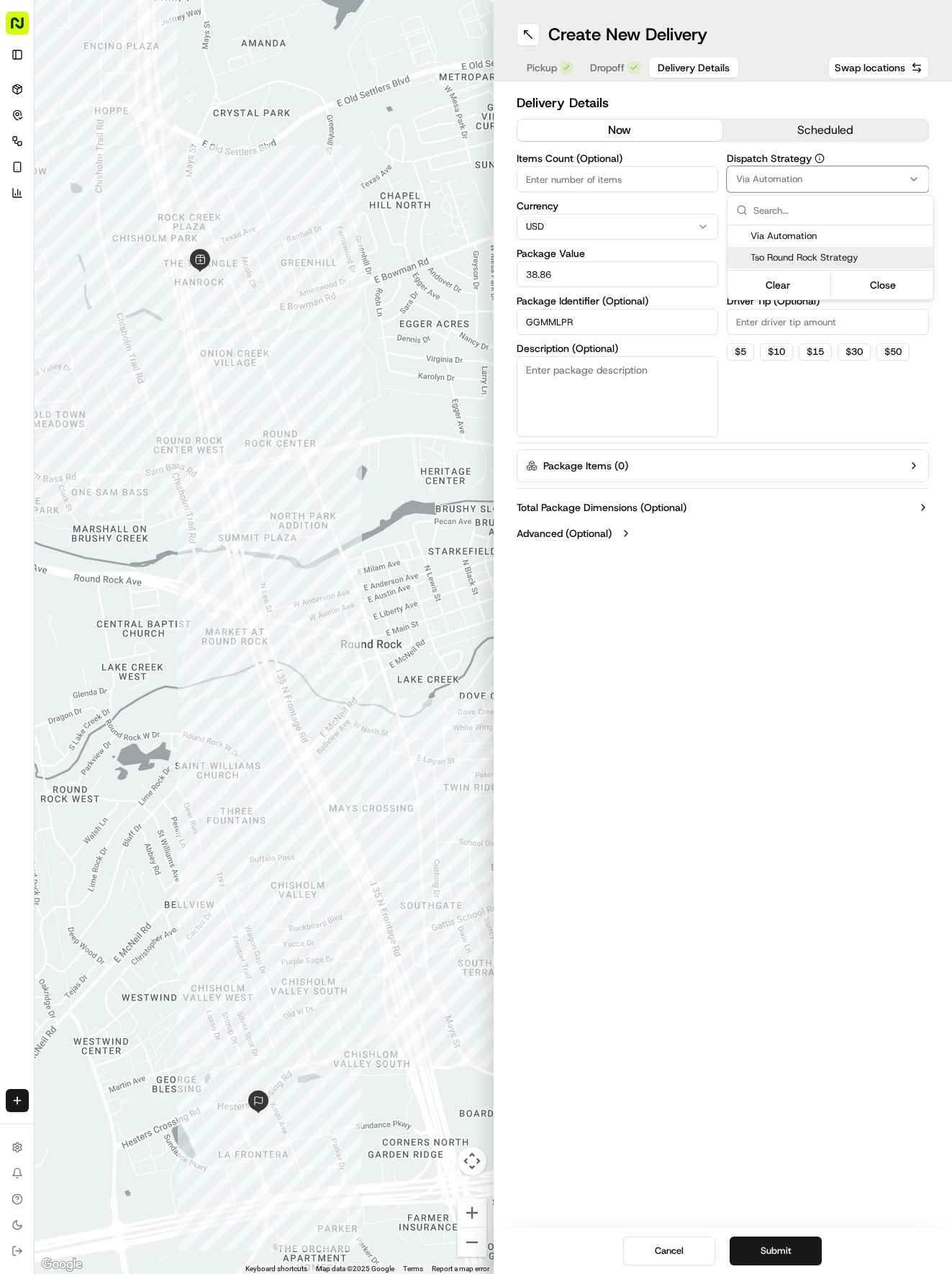
click at [763, 266] on div "Tso Round Rock Strategy" at bounding box center [831, 258] width 206 height 21
drag, startPoint x: 771, startPoint y: 380, endPoint x: 766, endPoint y: 265, distance: 115.1
click at [773, 361] on html "Tso Chinese 04 Round Rock [EMAIL_ADDRESS][DOMAIN_NAME] Toggle Sidebar Deliverie…" at bounding box center [476, 637] width 952 height 1274
click at [769, 271] on html "Tso Chinese 04 Round Rock [EMAIL_ADDRESS][DOMAIN_NAME] Toggle Sidebar Deliverie…" at bounding box center [476, 637] width 952 height 1274
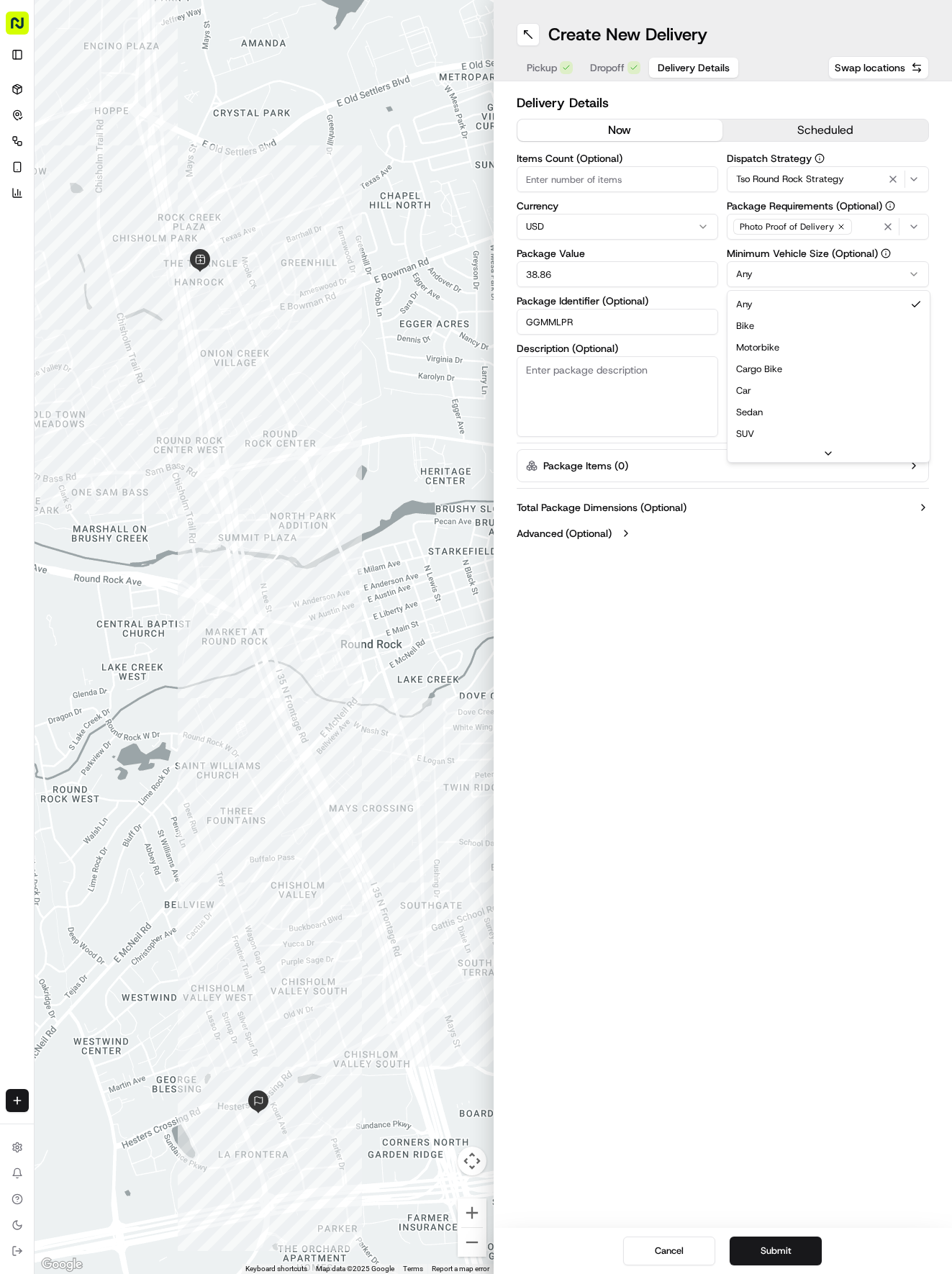
drag, startPoint x: 764, startPoint y: 390, endPoint x: 775, endPoint y: 338, distance: 53.2
click at [775, 306] on label "Driver Tip (Optional)" at bounding box center [828, 300] width 202 height 10
click at [775, 309] on input "Driver Tip (Optional)" at bounding box center [828, 322] width 202 height 26
drag, startPoint x: 775, startPoint y: 318, endPoint x: 766, endPoint y: 328, distance: 13.5
click at [775, 319] on input "Driver Tip (Optional)" at bounding box center [828, 322] width 202 height 26
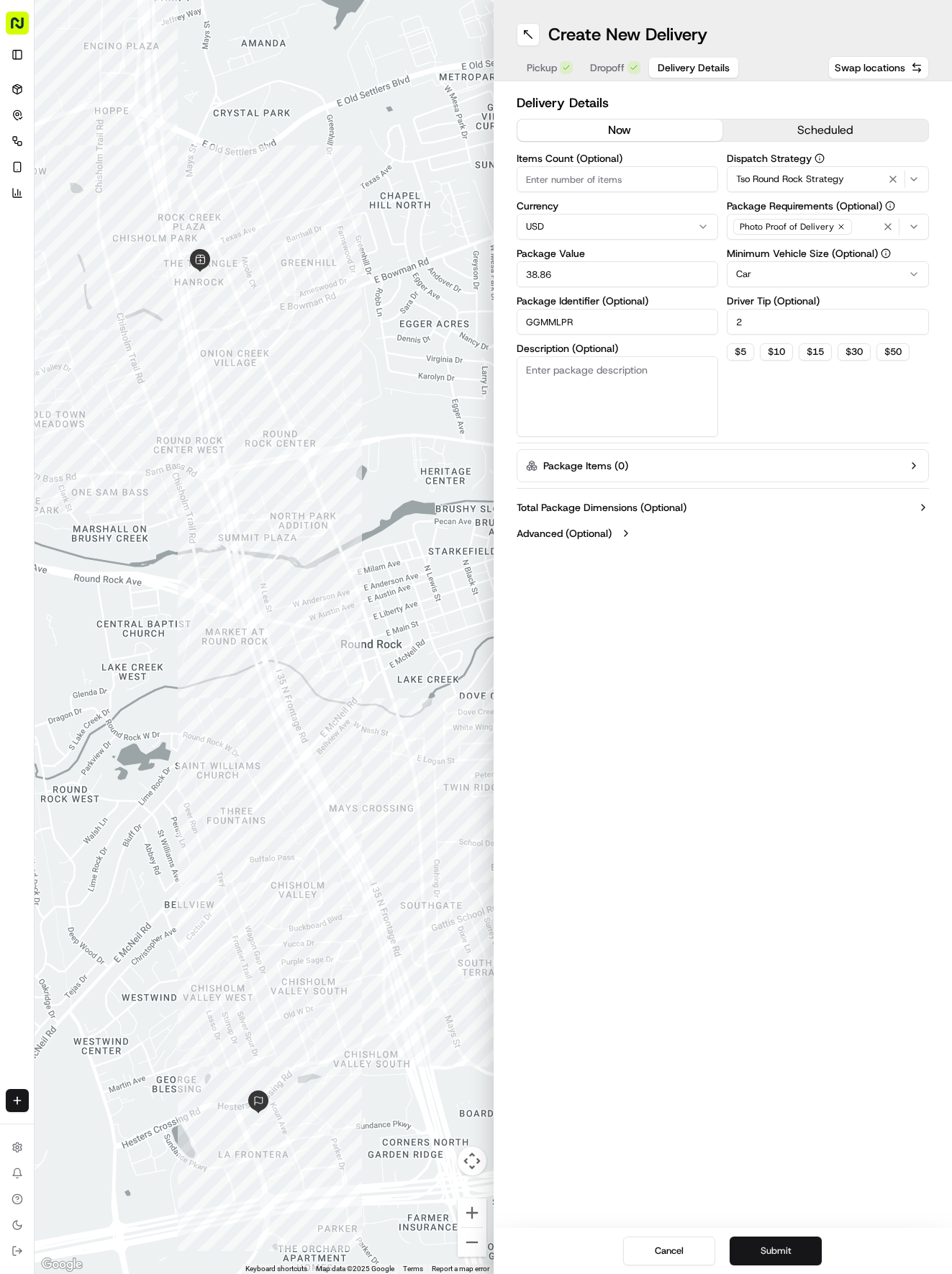
type input "2"
click at [773, 1257] on button "Submit" at bounding box center [776, 1250] width 92 height 29
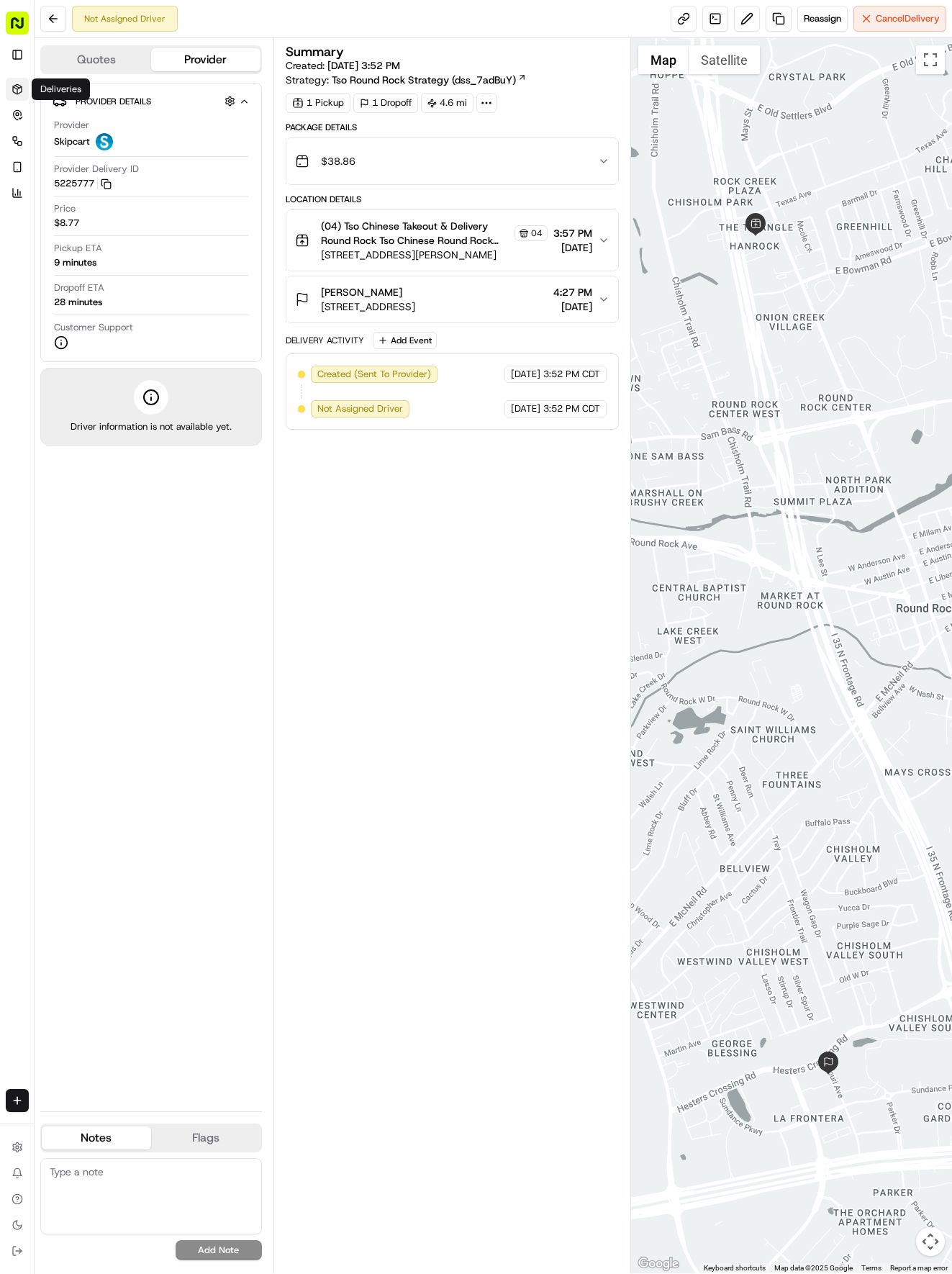
click at [9, 85] on link "Deliveries" at bounding box center [17, 89] width 23 height 23
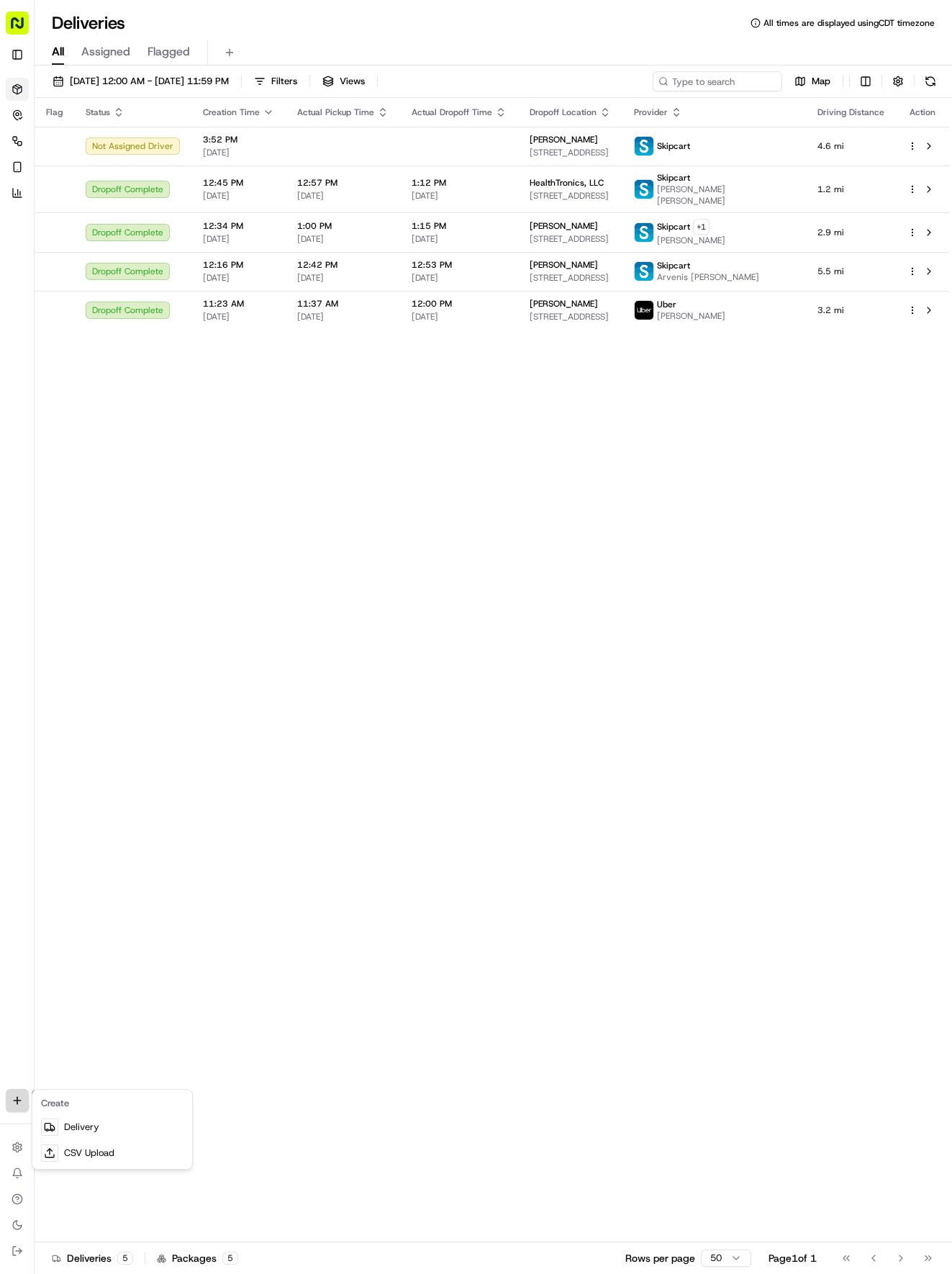
click at [17, 1098] on html "Tso Chinese 04 Round Rock [EMAIL_ADDRESS][DOMAIN_NAME] Toggle Sidebar Deliverie…" at bounding box center [476, 637] width 952 height 1274
click at [71, 1125] on link "Delivery" at bounding box center [112, 1127] width 154 height 26
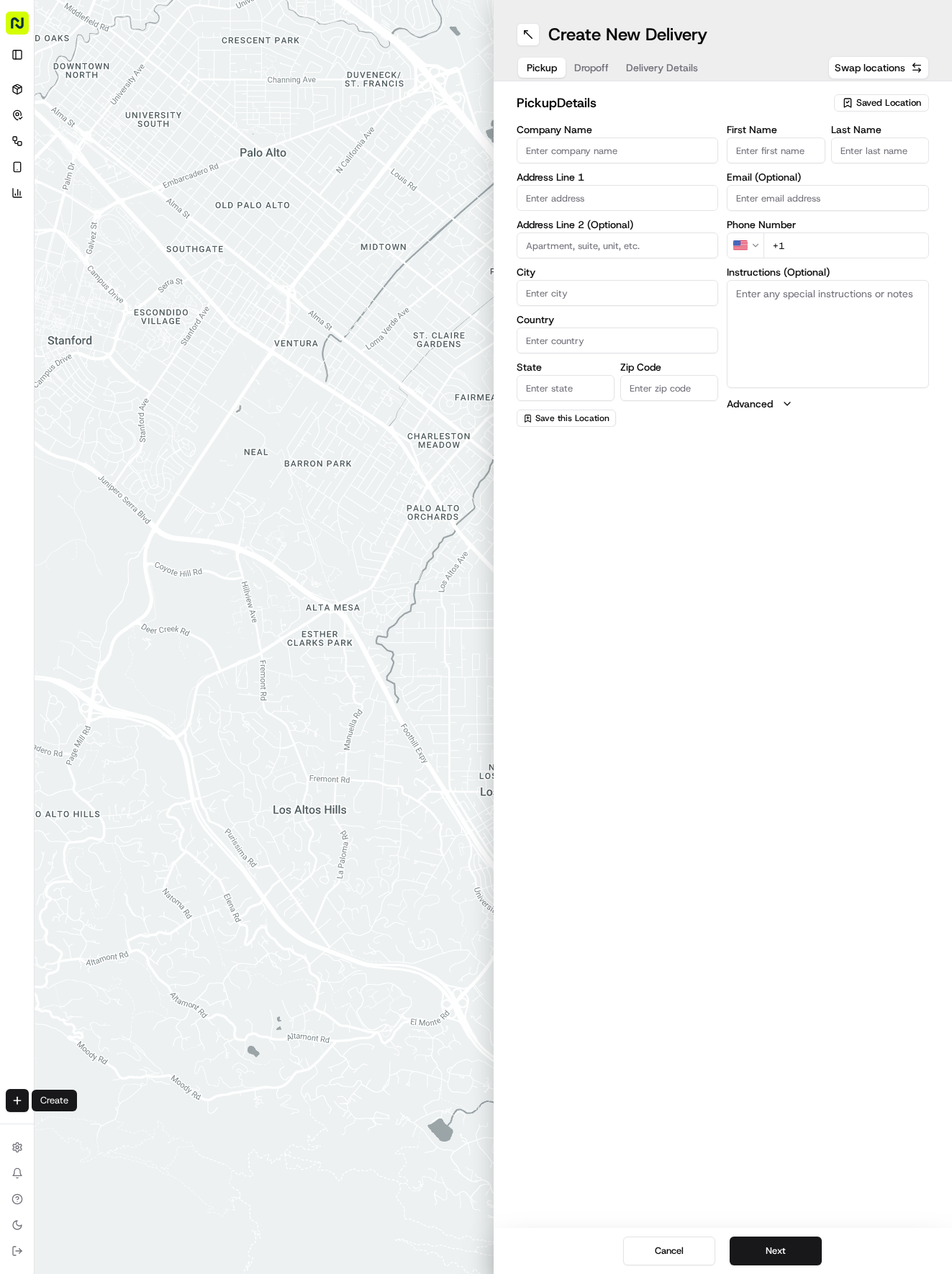
click at [917, 103] on span "Saved Location" at bounding box center [889, 103] width 65 height 13
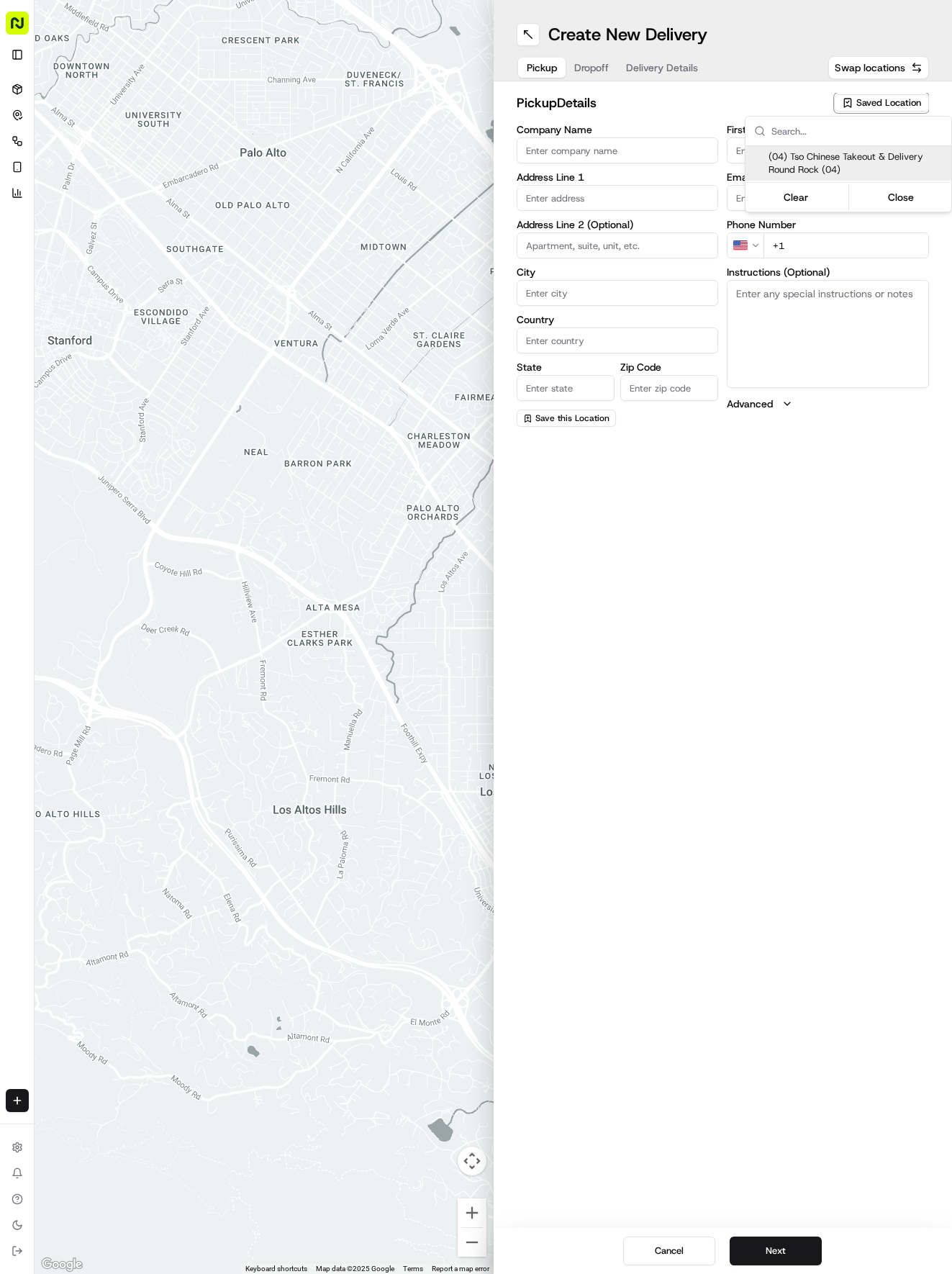
click at [810, 172] on span "(04) Tso Chinese Takeout & Delivery Round Rock (04)" at bounding box center [858, 163] width 177 height 26
type input "(04) Tso Chinese Takeout & Delivery Round Rock"
type input "2000 N [PERSON_NAME] St"
type input "Ste 108"
type input "Round Rock"
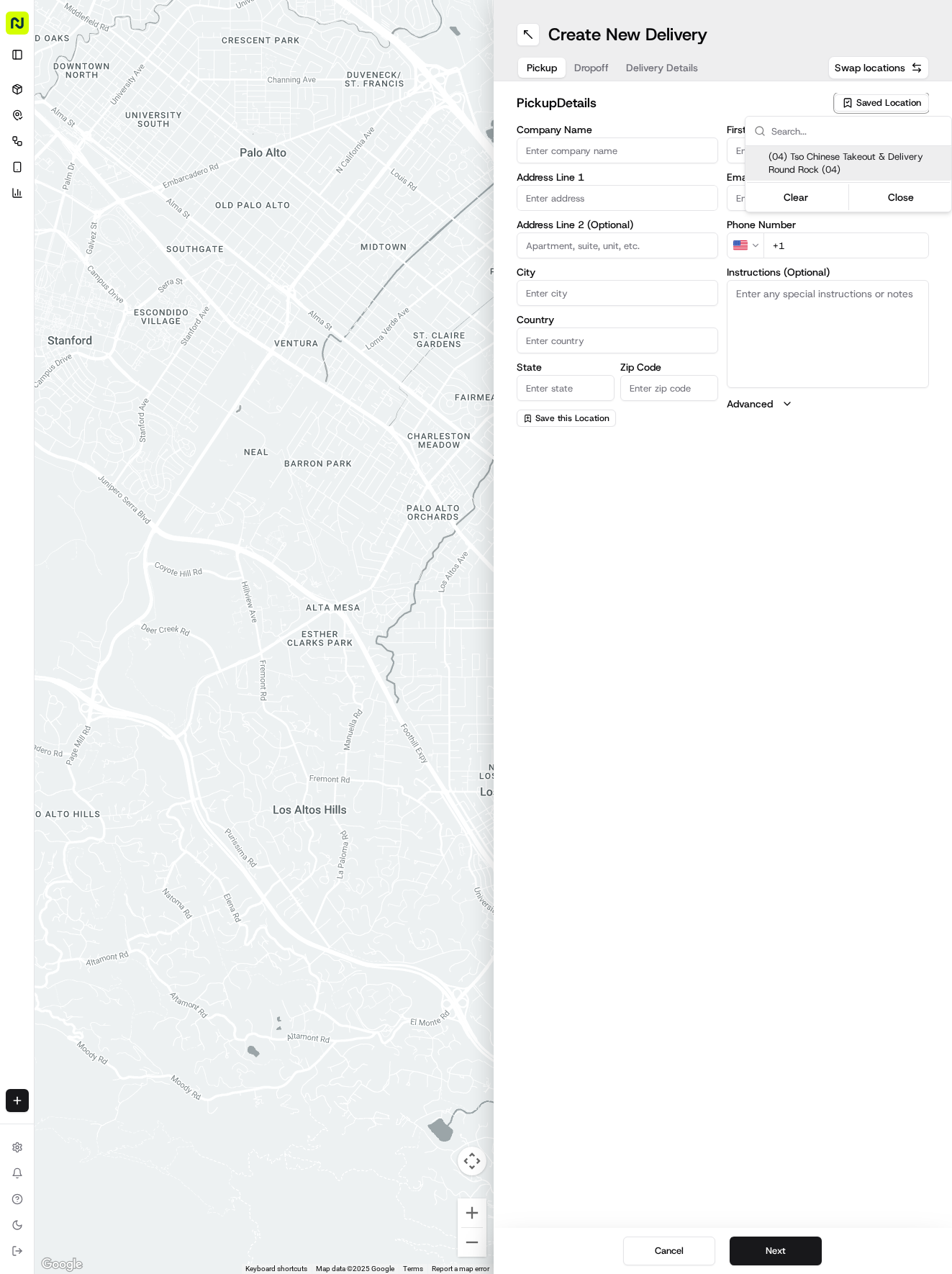
type input "US"
type input "[GEOGRAPHIC_DATA]"
type input "78664"
type input "Tso Chinese"
type input "Round Rock Manager"
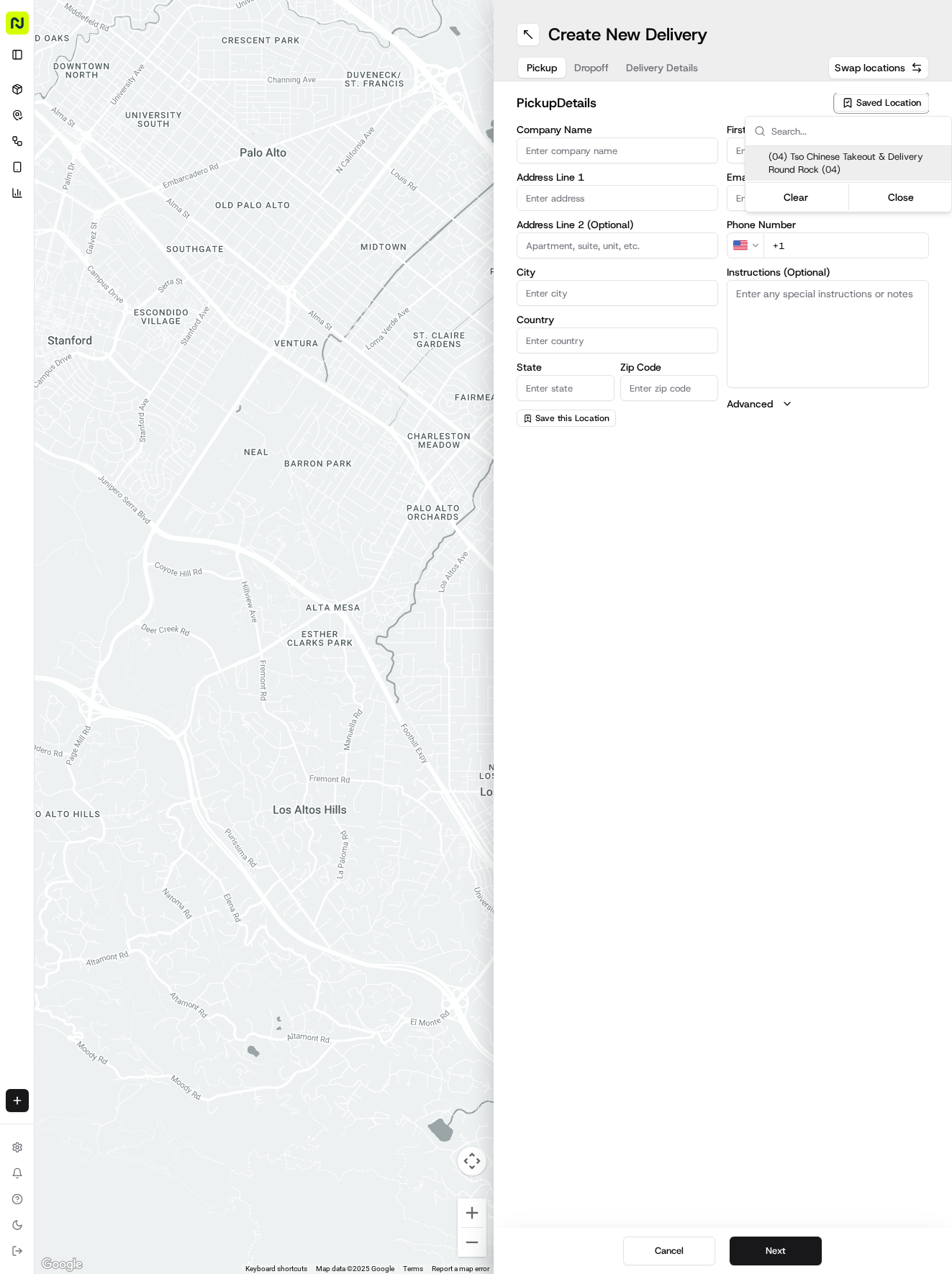
type input "[EMAIL_ADDRESS][DOMAIN_NAME]"
type input "[PHONE_NUMBER]"
type textarea "Submit a picture displaying address & food as Proof of Delivery. Envía una foto…"
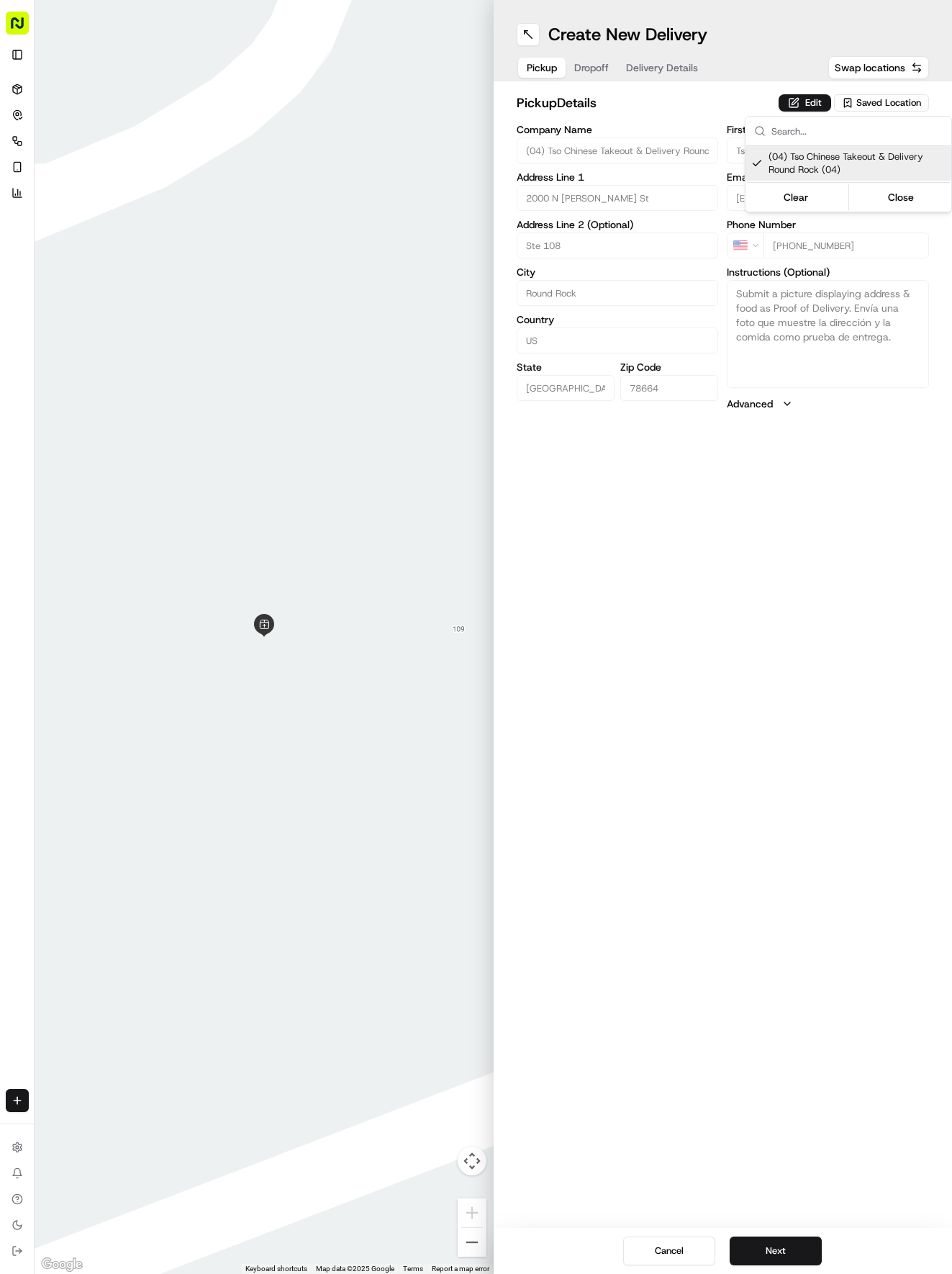
click at [642, 71] on html "Tso Chinese 04 Round Rock [EMAIL_ADDRESS][DOMAIN_NAME] Toggle Sidebar Deliverie…" at bounding box center [476, 637] width 952 height 1274
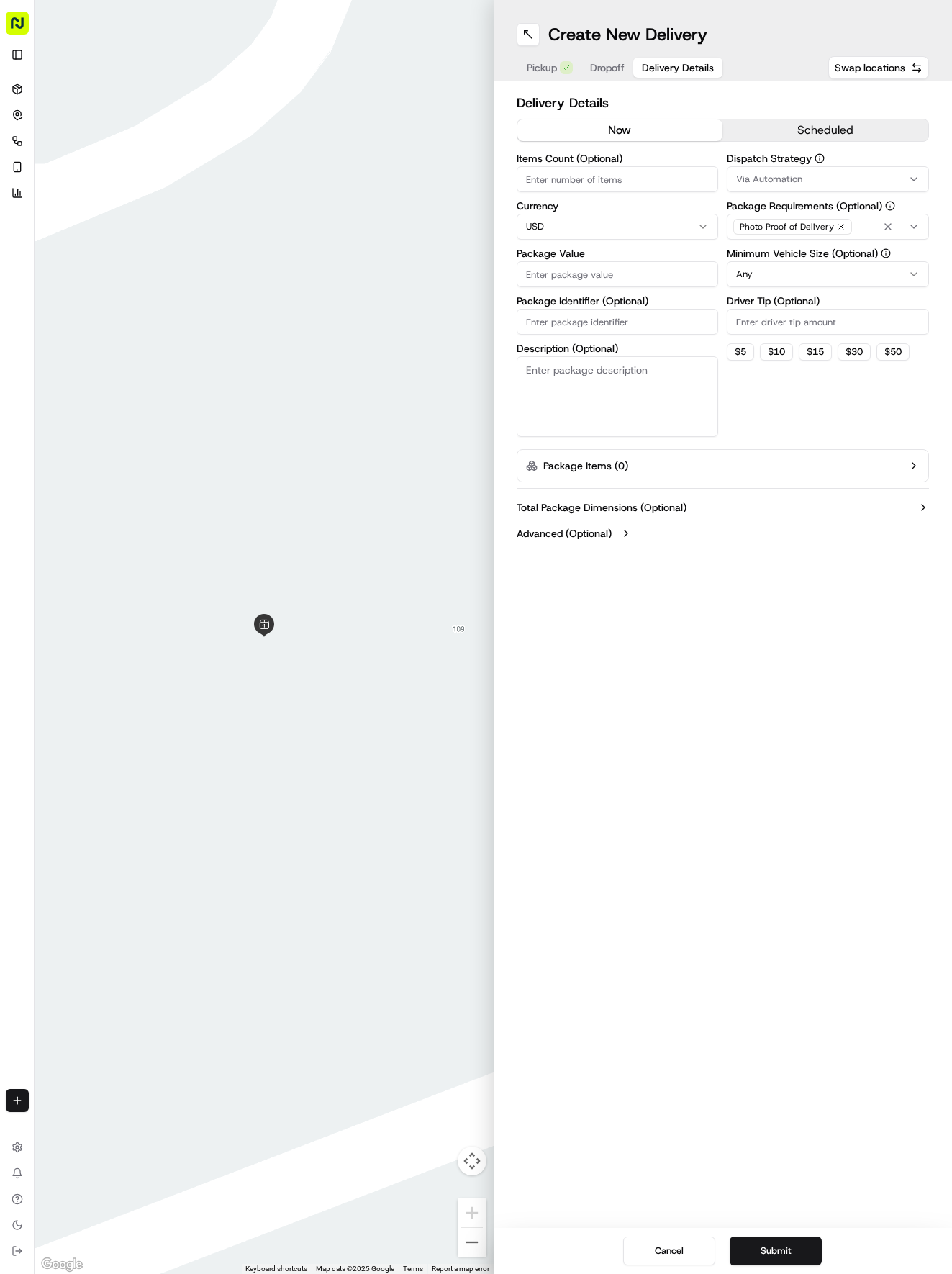
click at [642, 71] on span "Delivery Details" at bounding box center [678, 68] width 72 height 15
click at [611, 324] on input "Package Identifier (Optional)" at bounding box center [618, 322] width 202 height 26
paste input "LHIQ76Z"
type input "LHIQ76Z"
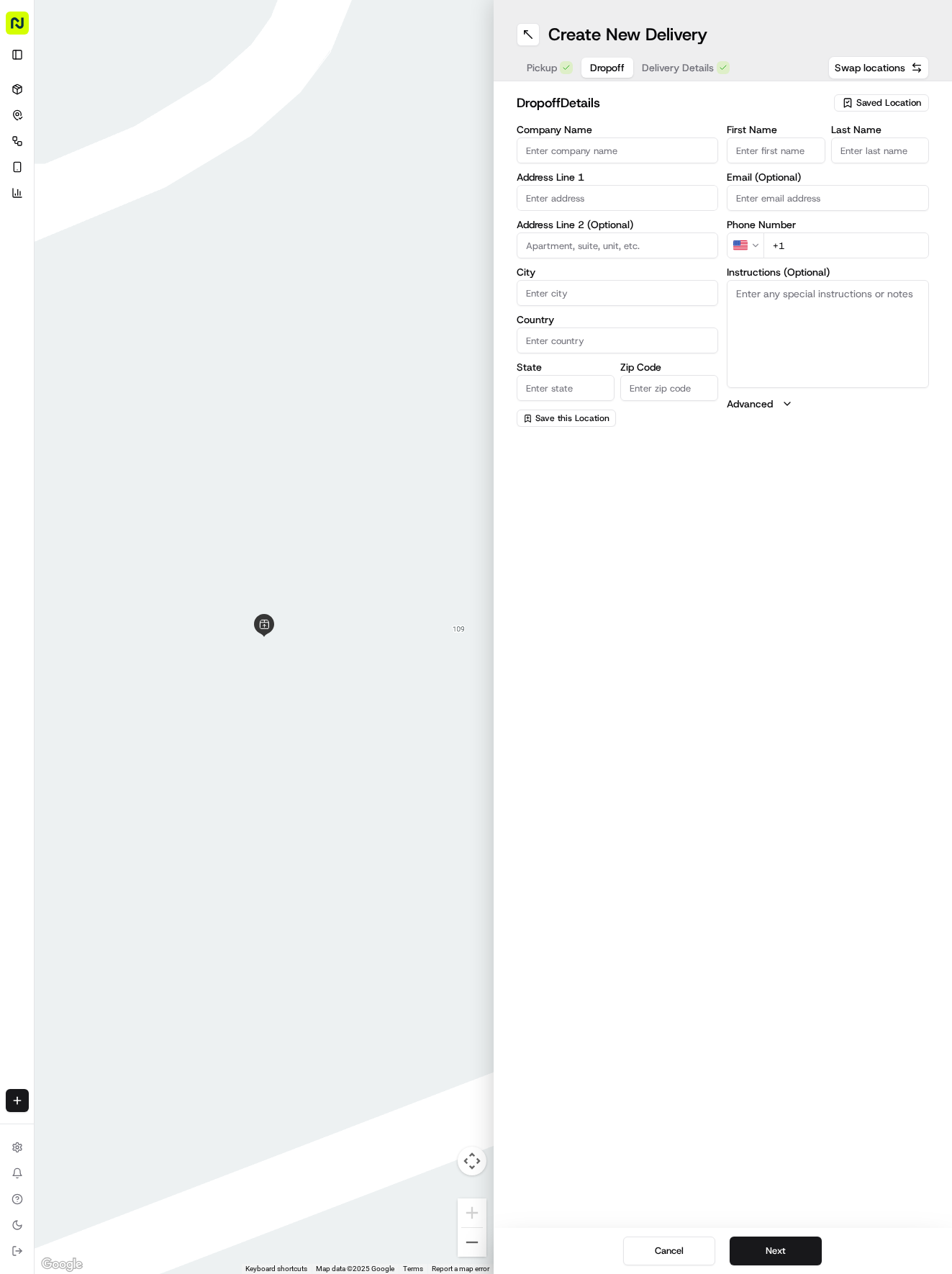
click at [594, 69] on span "Dropoff" at bounding box center [607, 68] width 34 height 15
click at [596, 195] on input "text" at bounding box center [618, 198] width 202 height 26
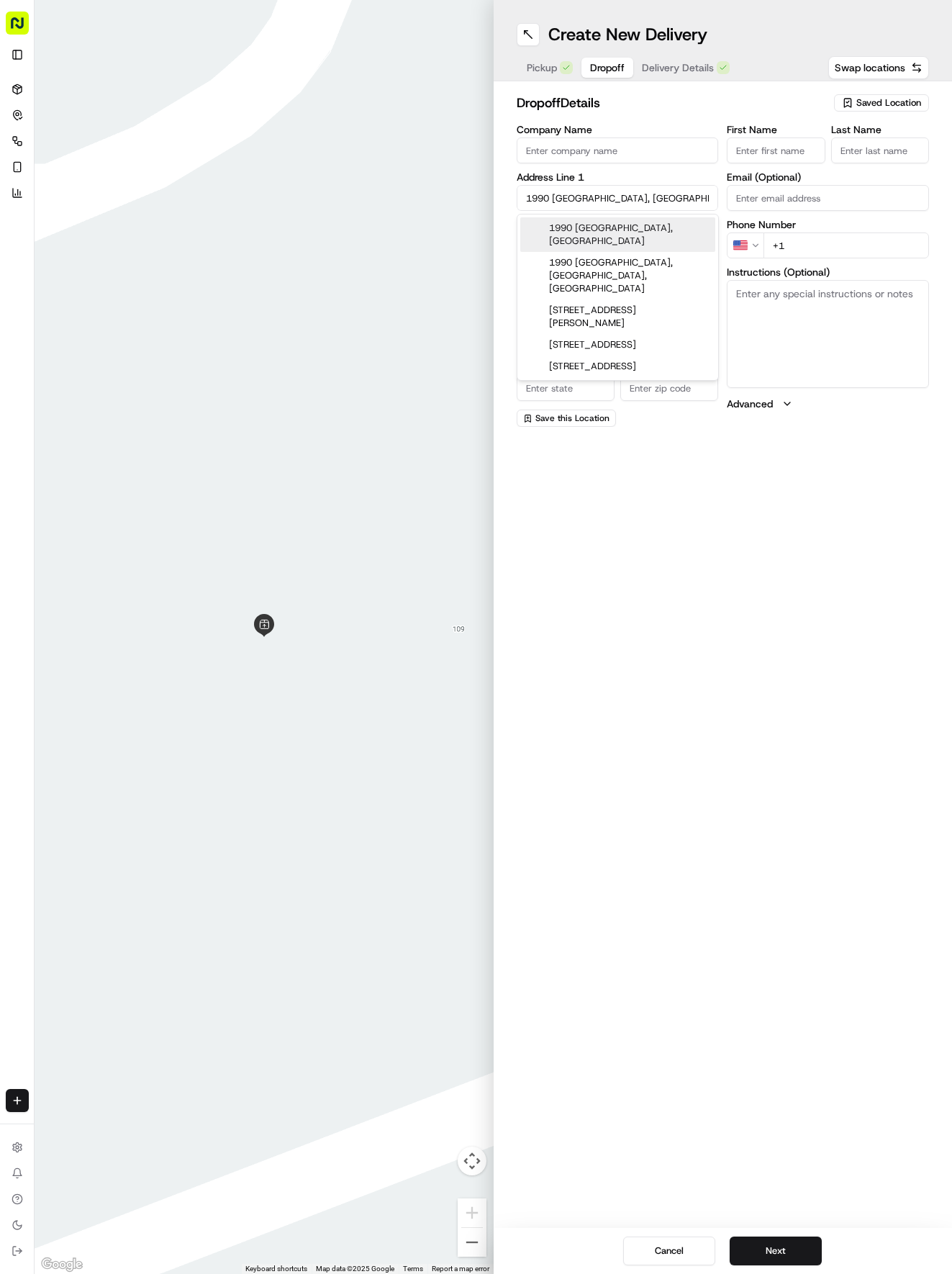
type input "[STREET_ADDRESS]"
type input "Round Rock"
type input "[GEOGRAPHIC_DATA]"
type input "78681"
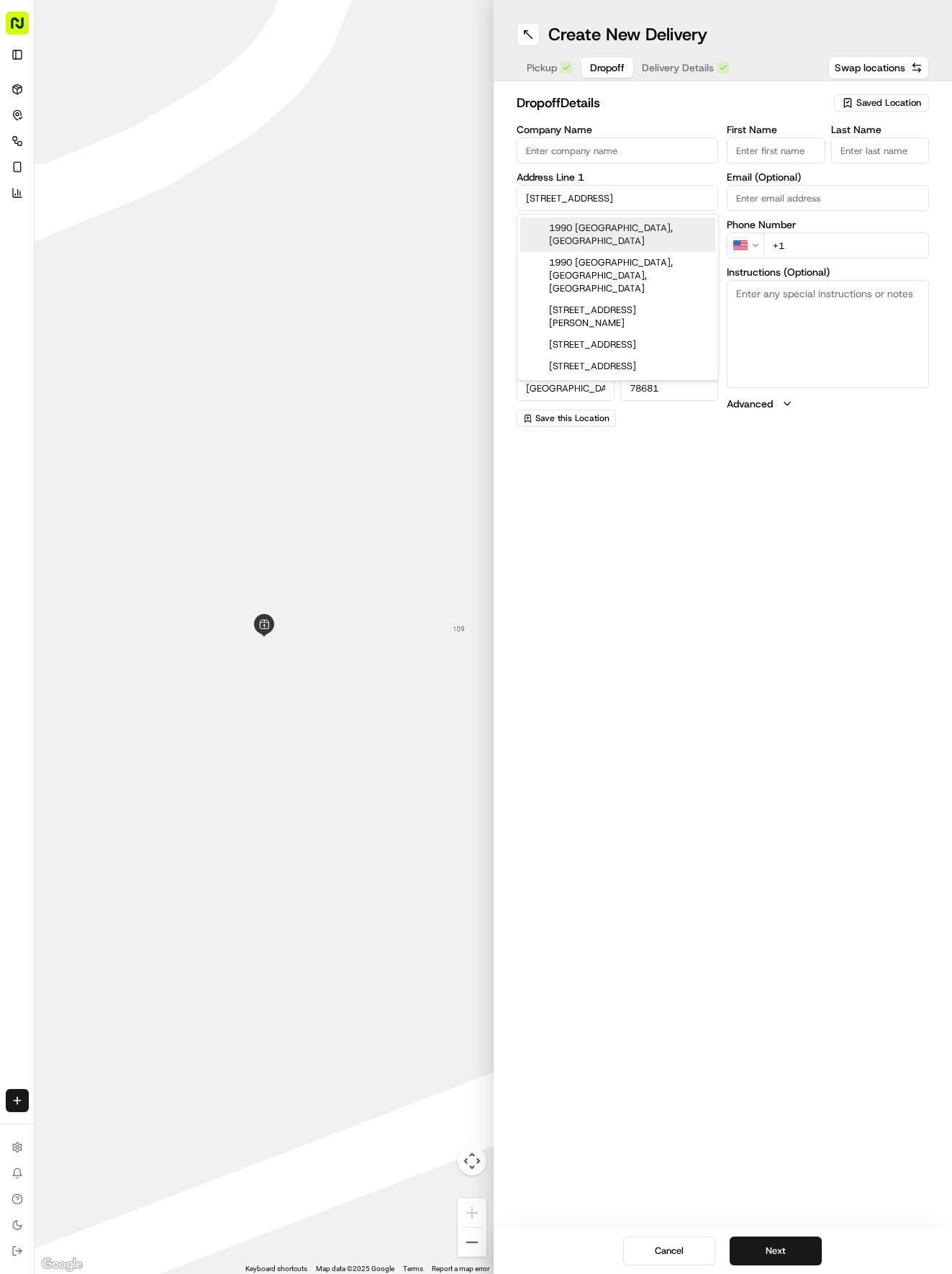
type input "1990 North Interstate Highway 35"
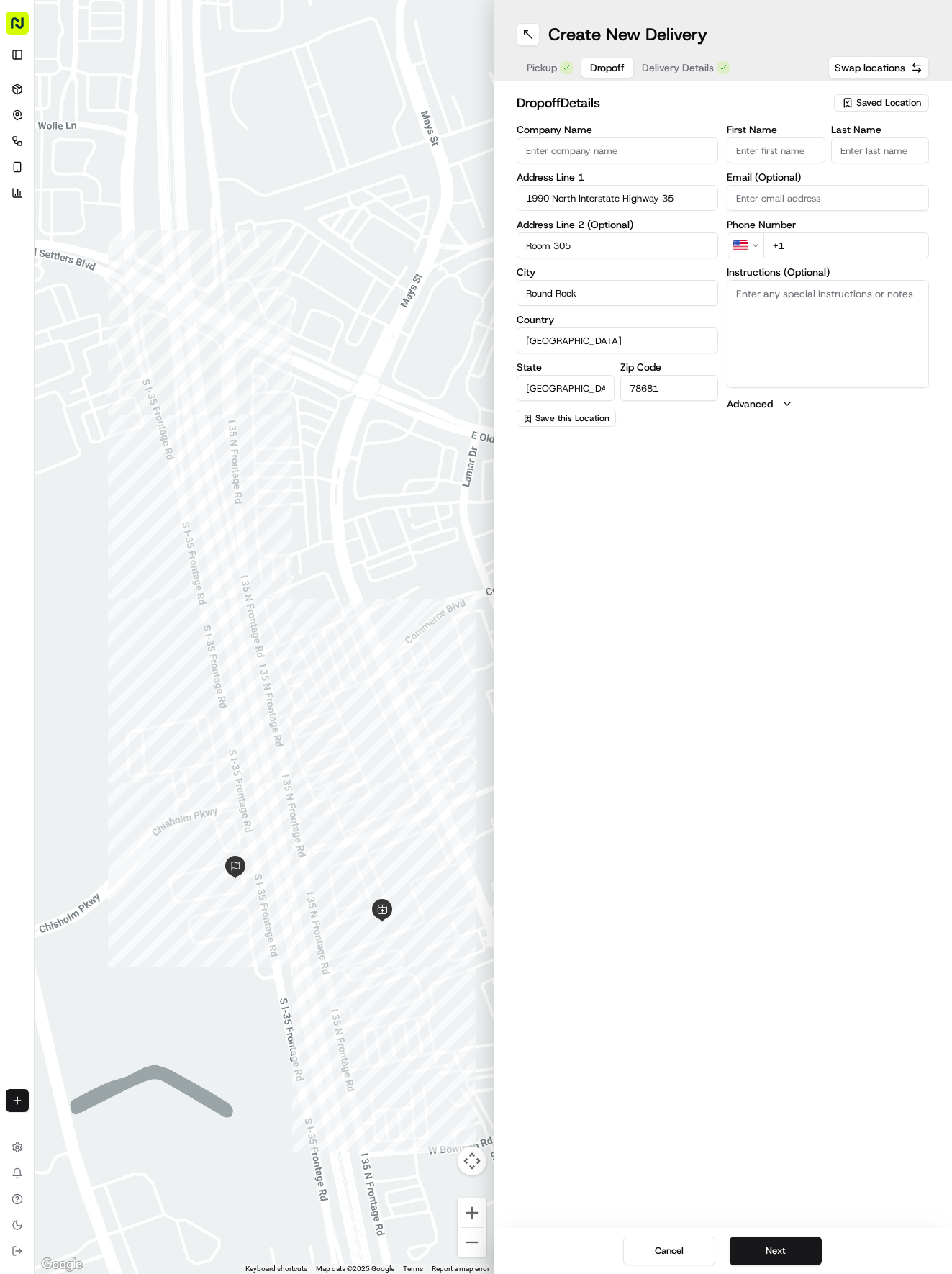
type input "Room 305"
click at [751, 157] on input "First Name" at bounding box center [776, 150] width 98 height 26
type input "[PERSON_NAME]"
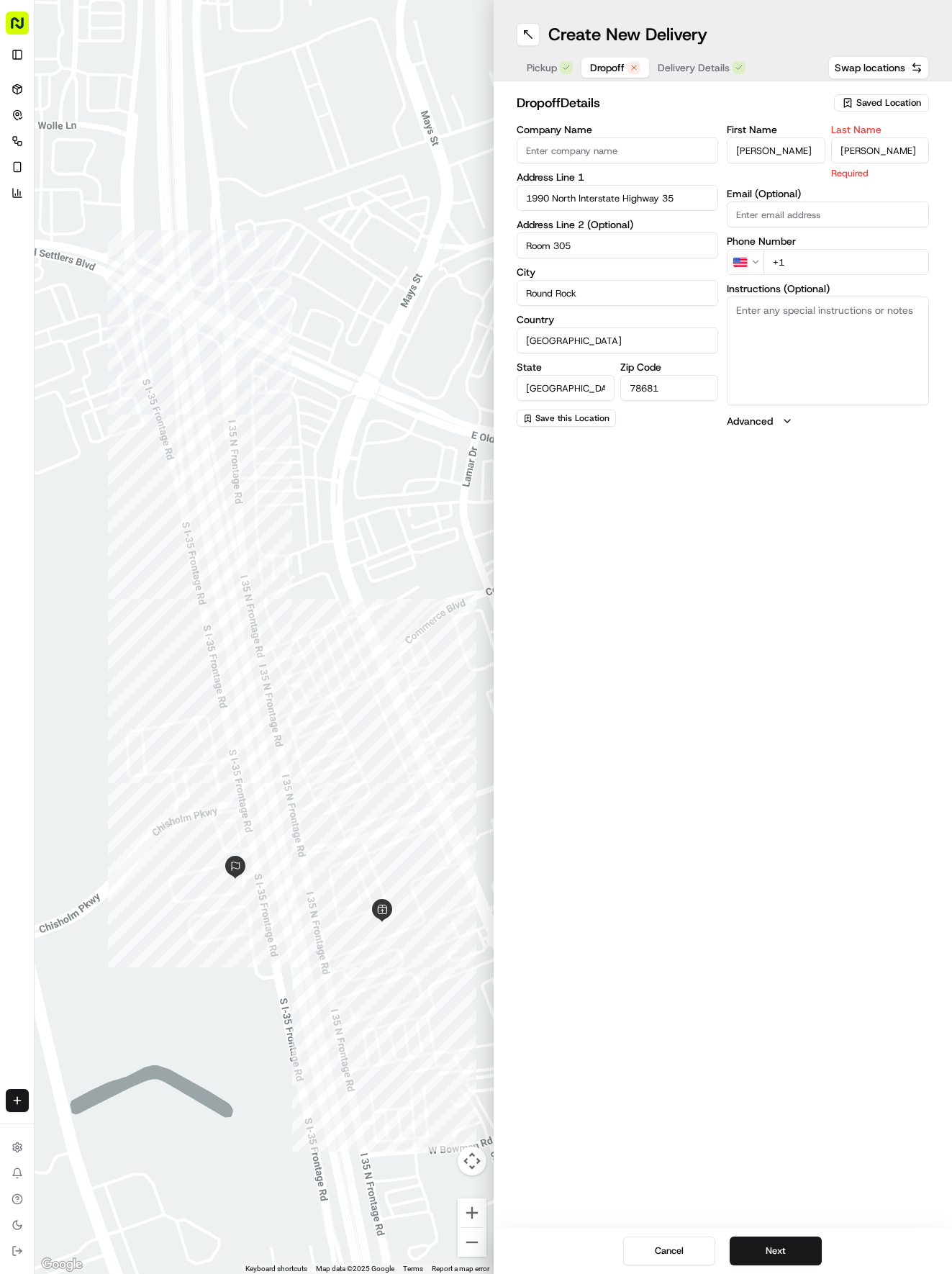
type input "[PERSON_NAME]"
drag, startPoint x: 857, startPoint y: 248, endPoint x: 857, endPoint y: 264, distance: 16.0
click at [857, 264] on div "First Name [PERSON_NAME] Last Name [PERSON_NAME] Email (Optional) Phone Number …" at bounding box center [828, 276] width 202 height 302
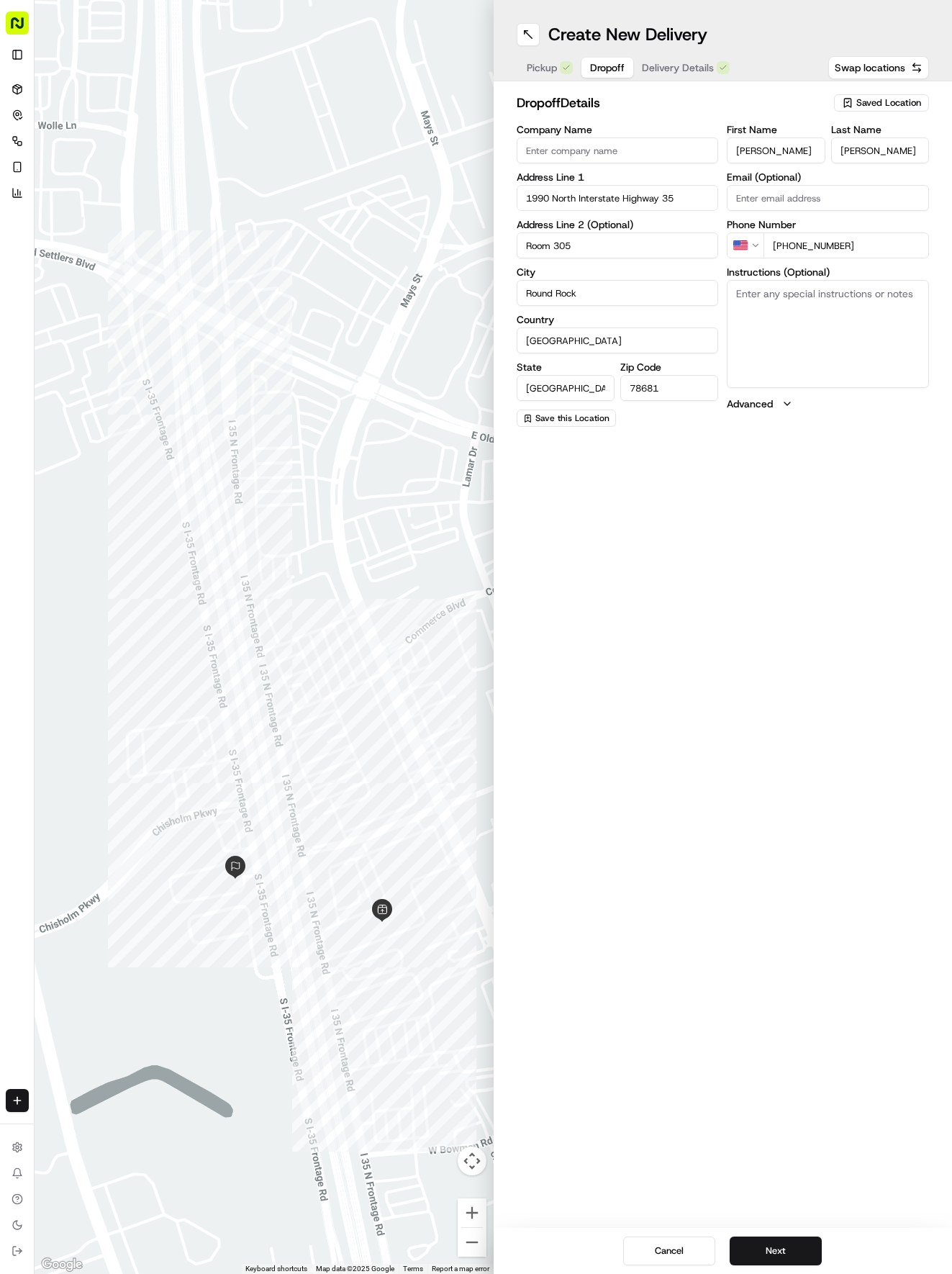
type input "[PHONE_NUMBER]"
click at [848, 365] on textarea "Instructions (Optional)" at bounding box center [828, 334] width 202 height 108
paste textarea "Please leave at room 305 door. We’re sick. No contact please"
type textarea "[GEOGRAPHIC_DATA] 305 Please leave at room 305 door. We’re sick. No contact ple…"
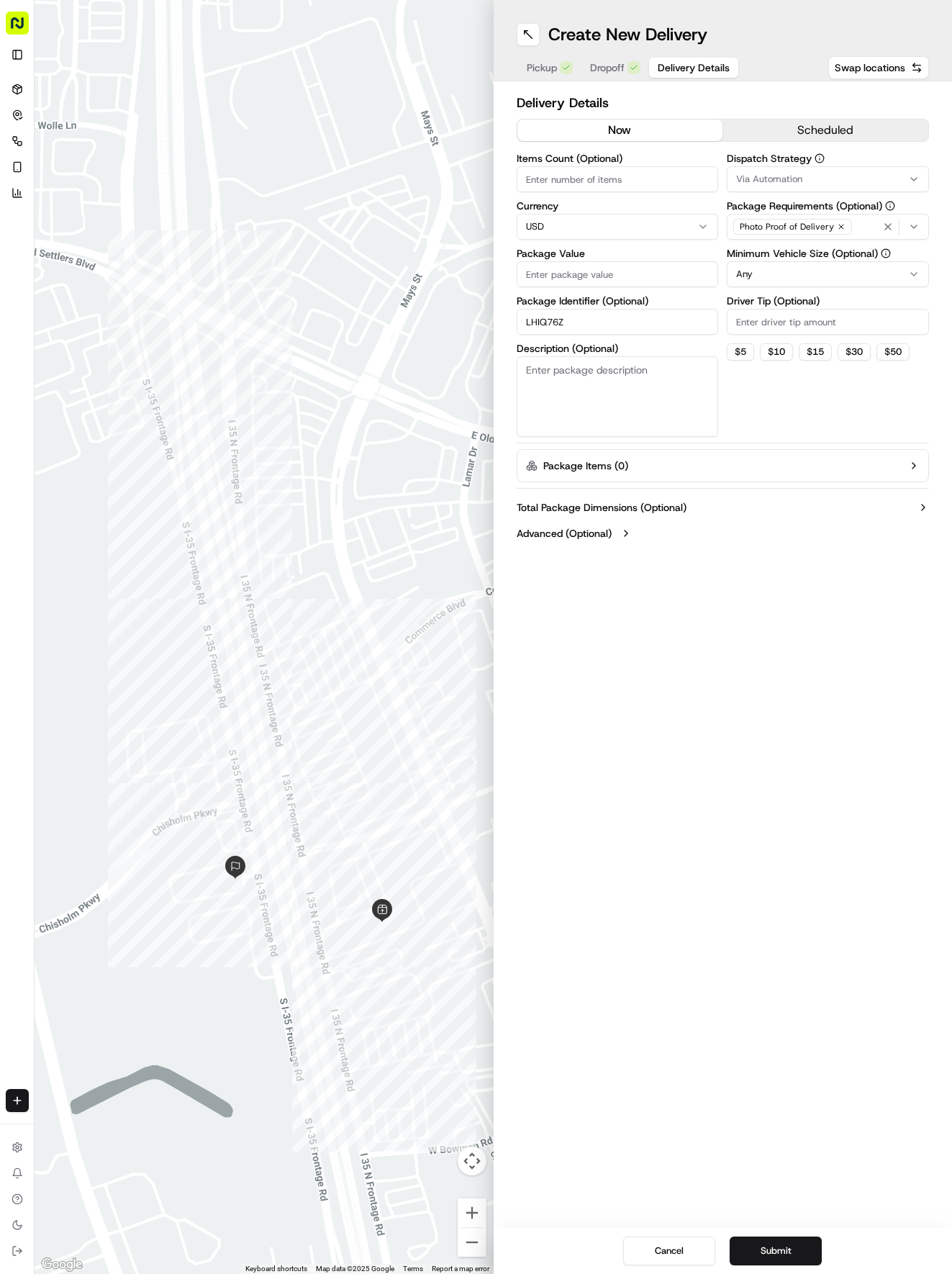
click at [682, 67] on span "Delivery Details" at bounding box center [693, 68] width 72 height 15
click at [597, 268] on input "Package Value" at bounding box center [618, 274] width 202 height 26
type input "119.24"
click at [780, 180] on span "Via Automation" at bounding box center [769, 179] width 66 height 13
click at [754, 249] on div "Tso Round Rock Strategy" at bounding box center [831, 258] width 206 height 21
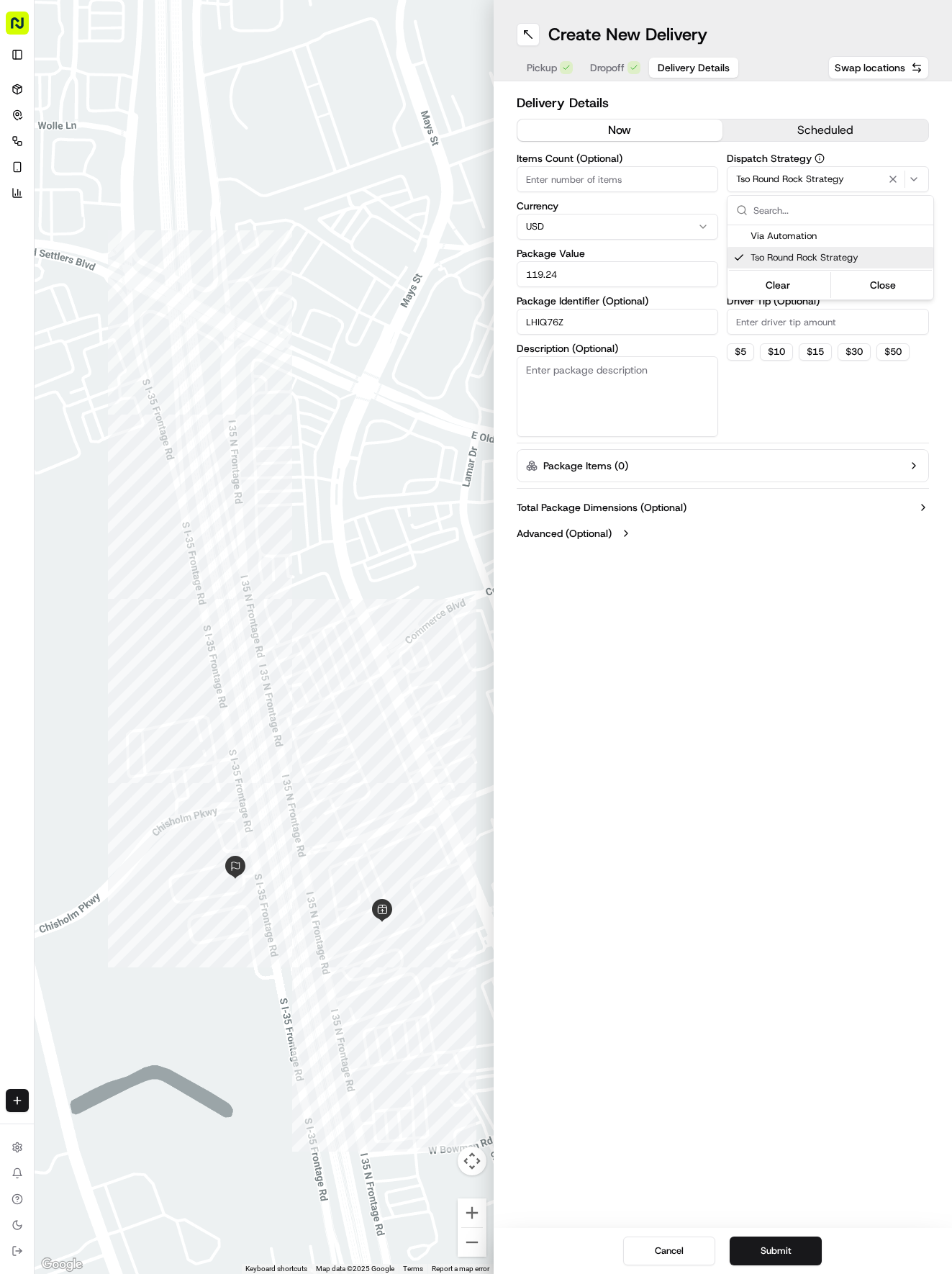
drag, startPoint x: 769, startPoint y: 364, endPoint x: 754, endPoint y: 259, distance: 106.1
click at [770, 348] on html "Tso Chinese 04 Round Rock [EMAIL_ADDRESS][DOMAIN_NAME] Toggle Sidebar Deliverie…" at bounding box center [476, 637] width 952 height 1274
click at [754, 260] on div "Minimum Vehicle Size (Optional) Any" at bounding box center [828, 268] width 202 height 39
click at [751, 268] on html "Tso Chinese 04 Round Rock [EMAIL_ADDRESS][DOMAIN_NAME] Toggle Sidebar Deliverie…" at bounding box center [476, 637] width 952 height 1274
click at [754, 332] on input "Driver Tip (Optional)" at bounding box center [828, 322] width 202 height 26
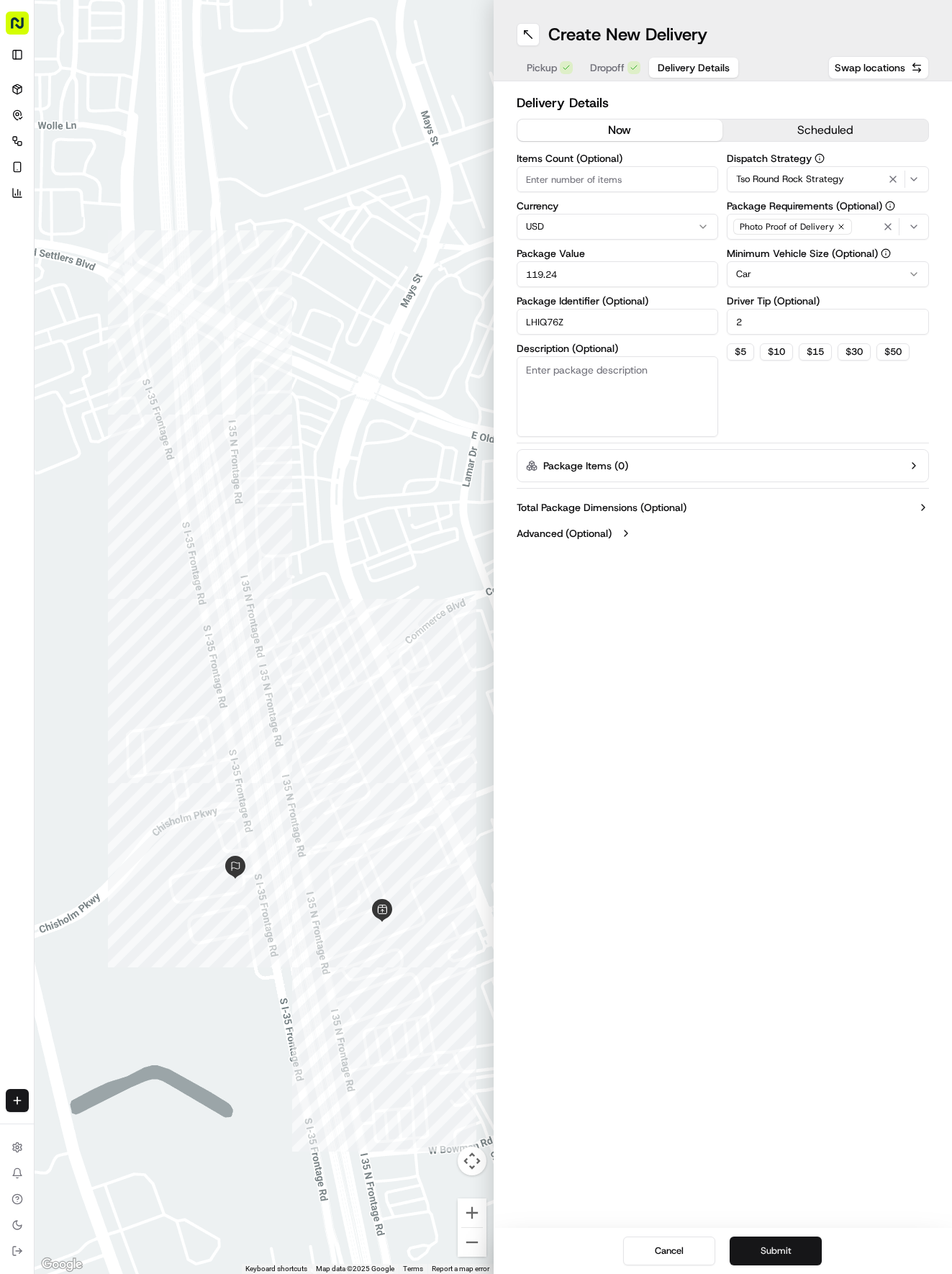
type input "2"
click at [792, 1255] on button "Submit" at bounding box center [776, 1250] width 92 height 29
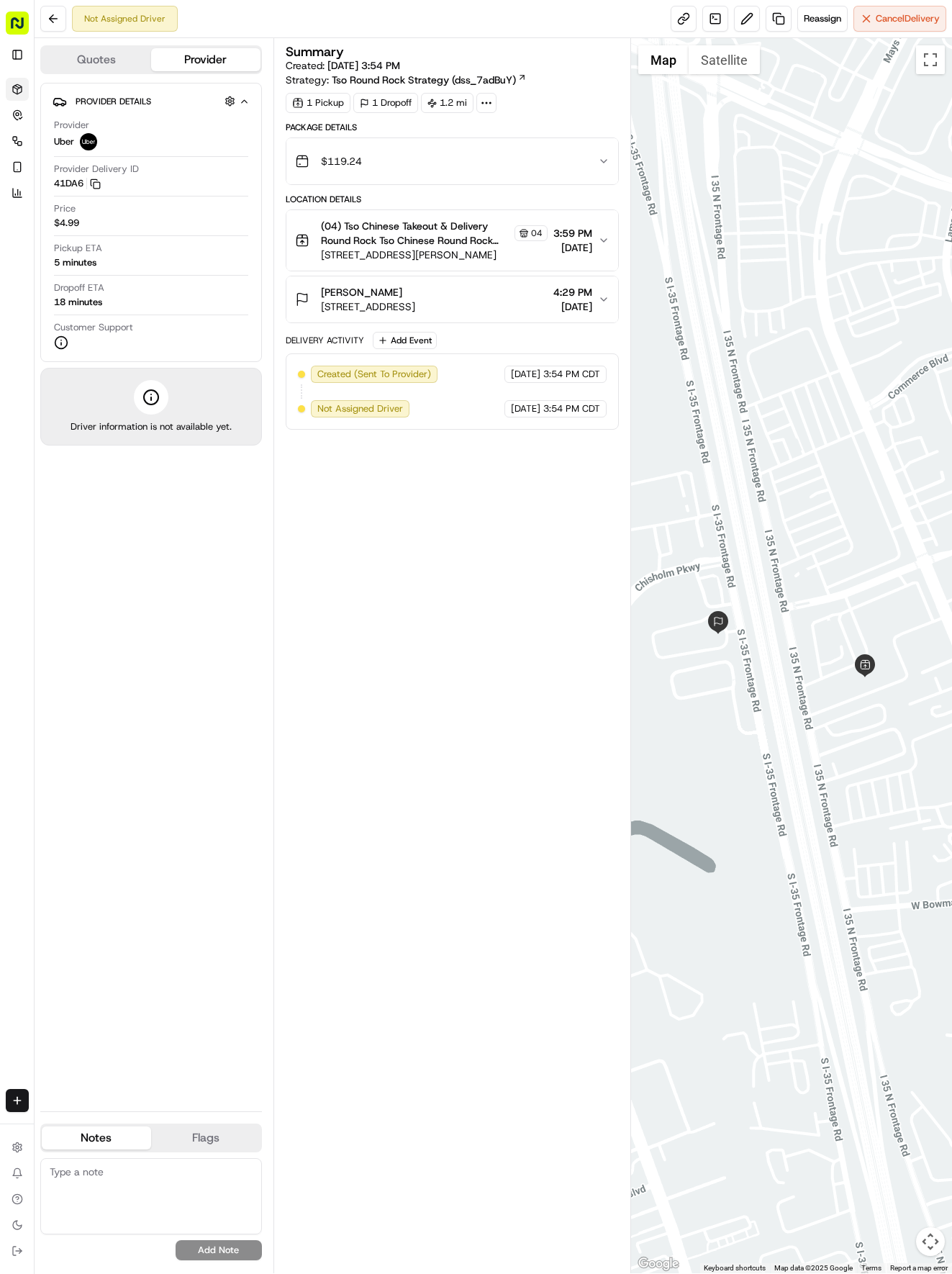
click at [16, 89] on icon at bounding box center [17, 88] width 9 height 2
